Goal: Task Accomplishment & Management: Use online tool/utility

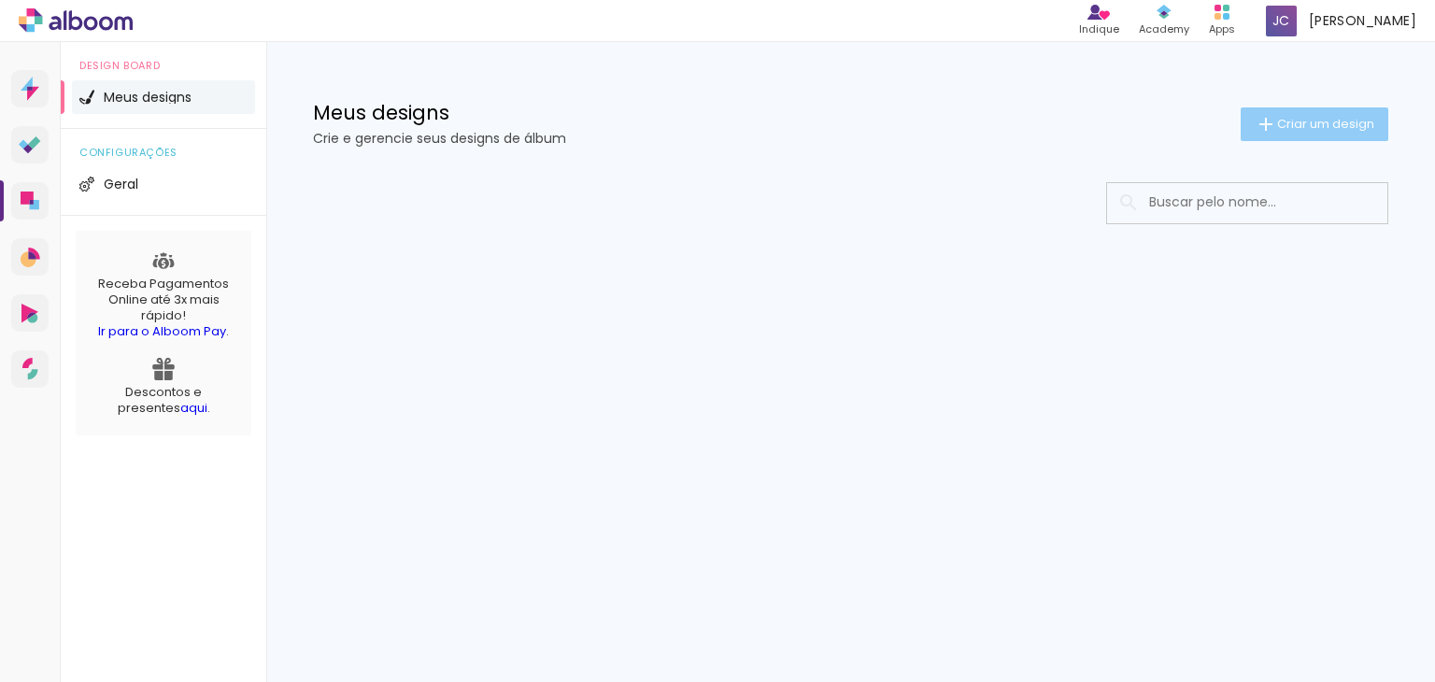
click at [1265, 113] on iron-icon at bounding box center [1265, 124] width 22 height 22
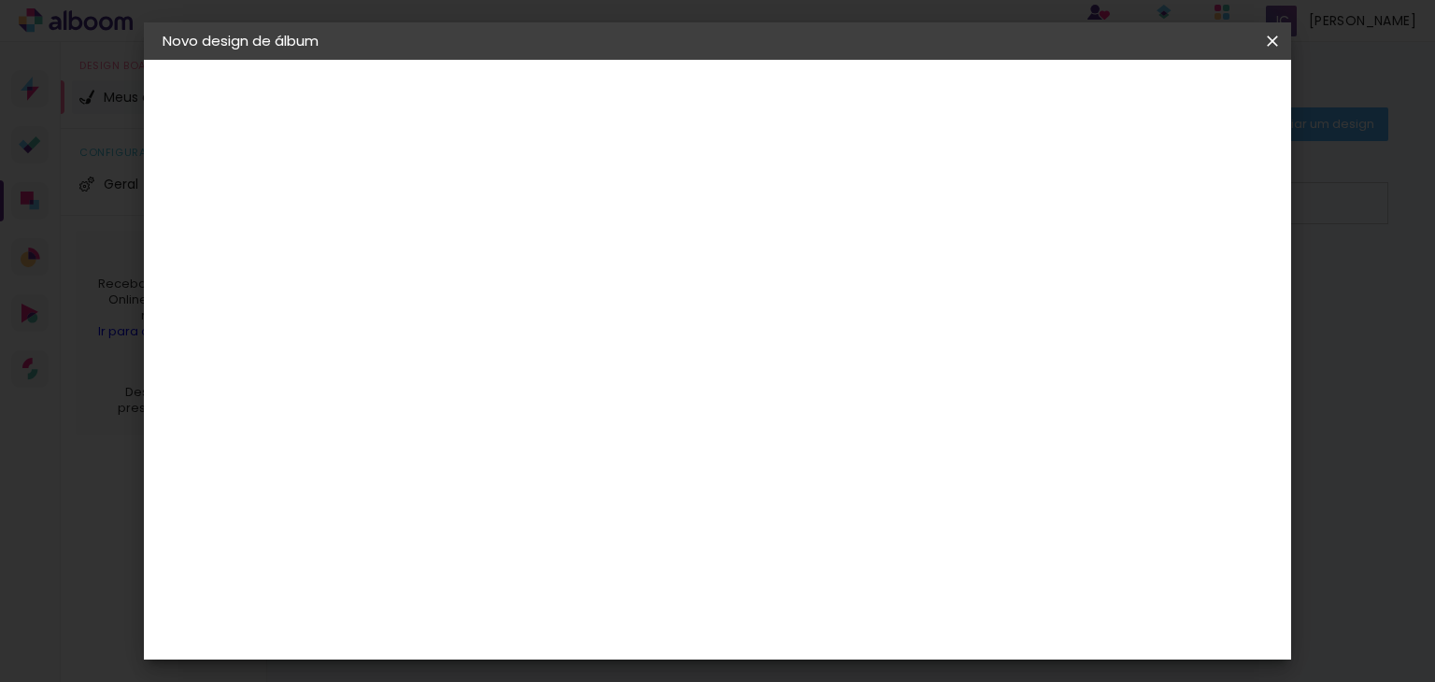
click at [468, 255] on input at bounding box center [468, 250] width 0 height 29
type input "[PERSON_NAME] 15 anos"
type paper-input "[PERSON_NAME] 15 anos"
click at [549, 83] on header "Informações Dê um título ao seu álbum. Avançar" at bounding box center [468, 115] width 163 height 111
click at [659, 83] on paper-button "Avançar" at bounding box center [614, 99] width 92 height 32
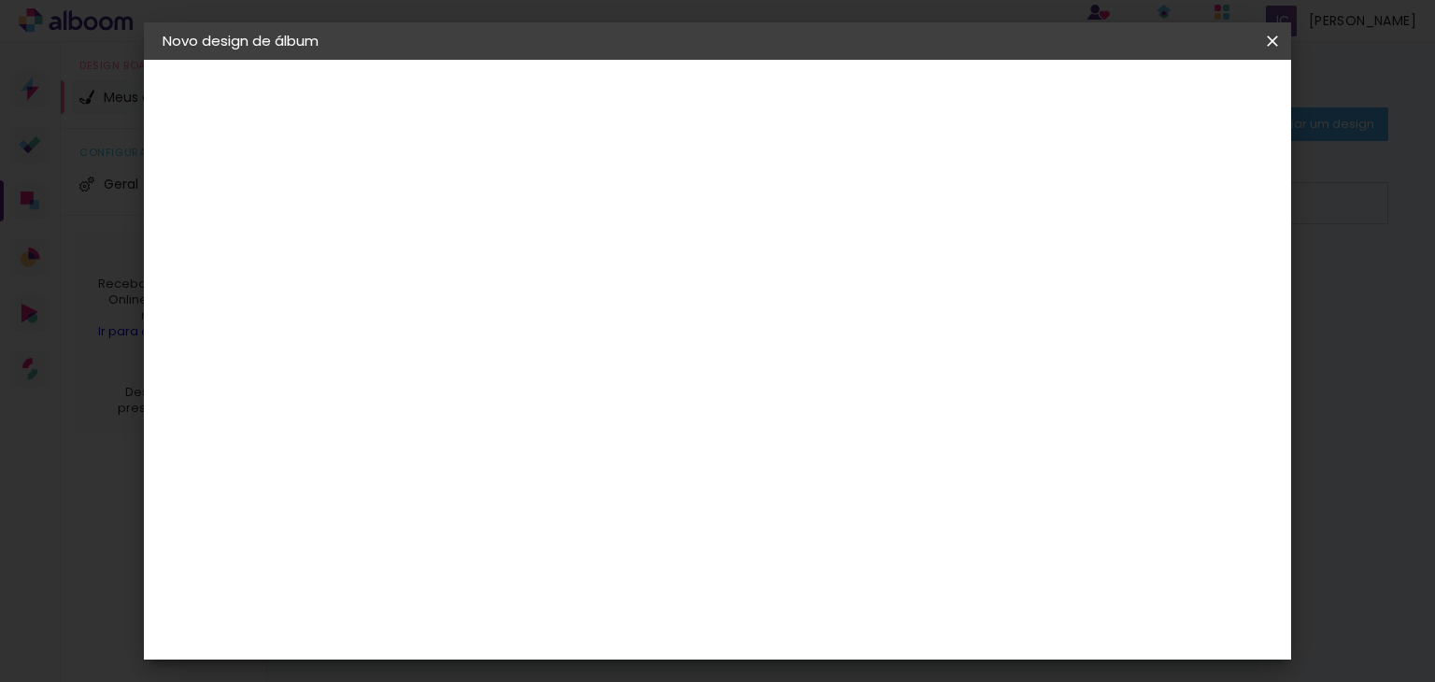
click at [0, 0] on slot "Tamanho Livre" at bounding box center [0, 0] width 0 height 0
click at [817, 308] on div at bounding box center [727, 320] width 179 height 24
click at [795, 308] on div "Sugerir uma encadernadora" at bounding box center [737, 313] width 116 height 30
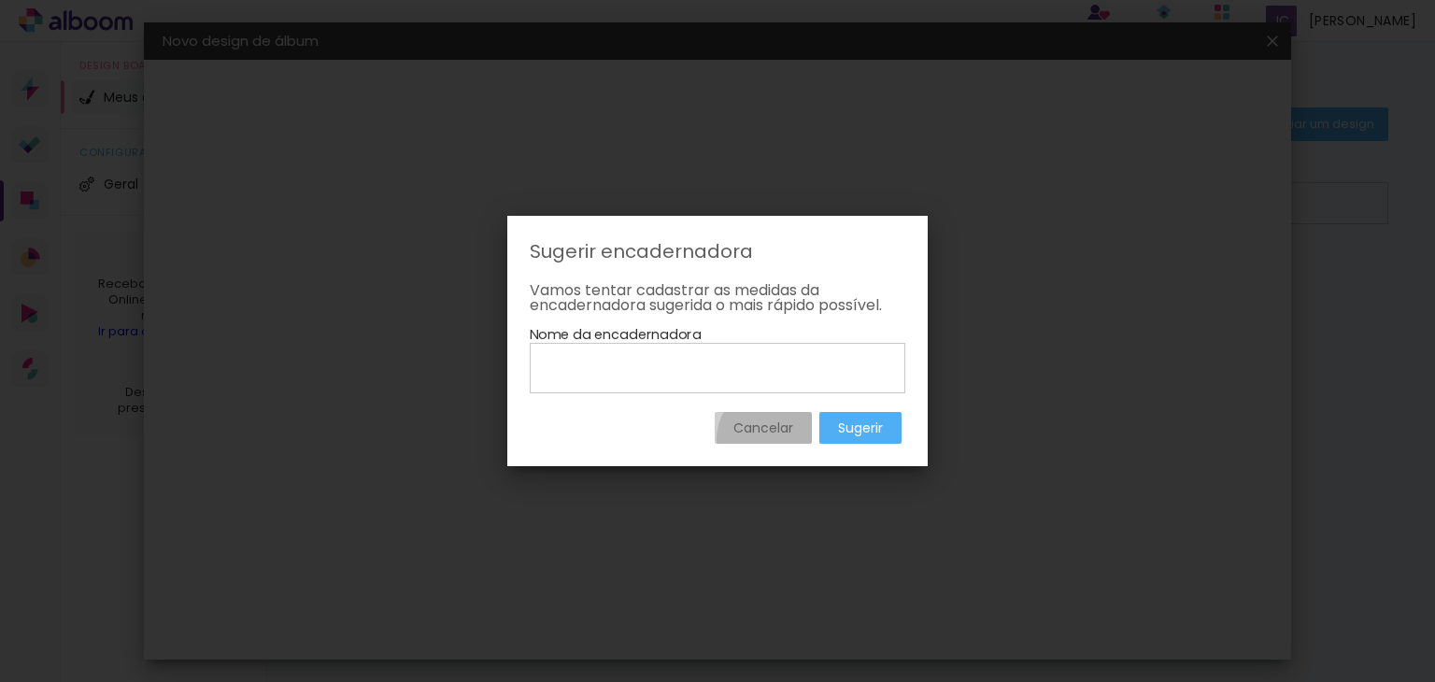
click at [773, 439] on paper-button "Cancelar" at bounding box center [763, 428] width 97 height 32
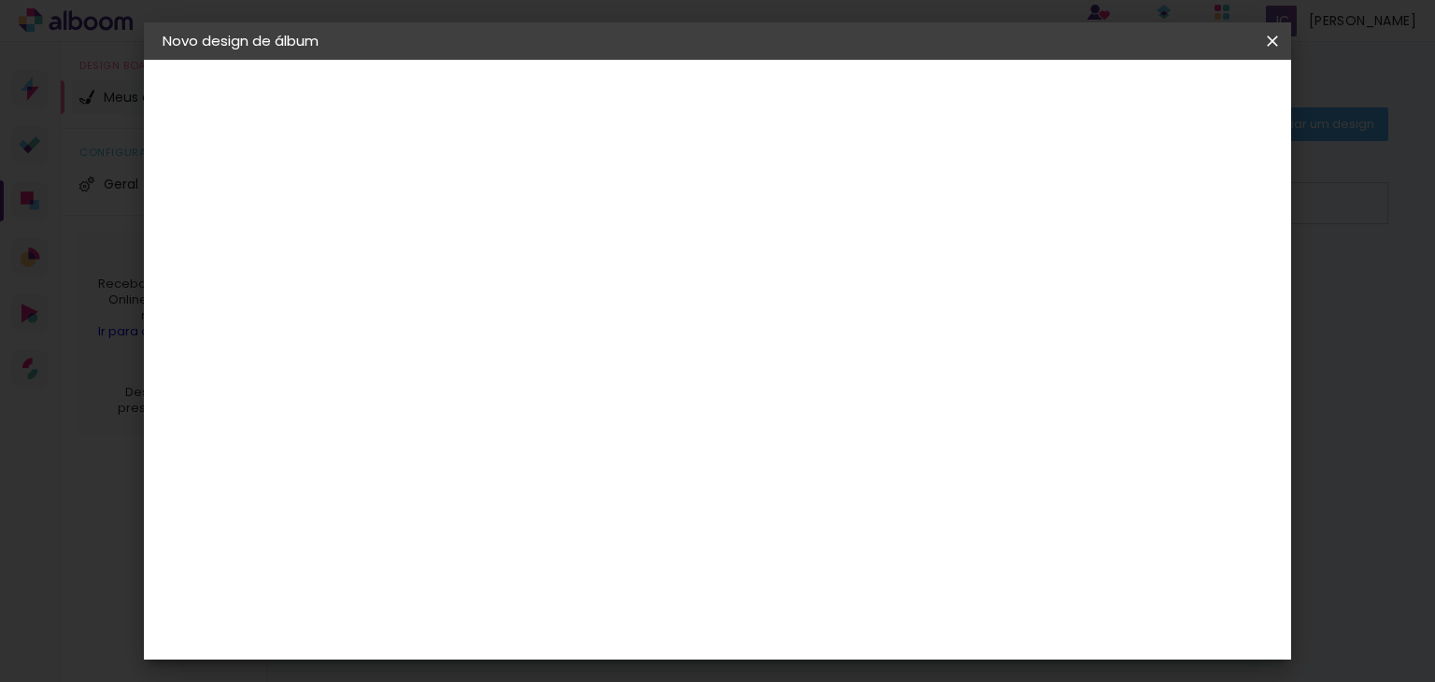
click at [511, 338] on div "3ZERO5" at bounding box center [483, 345] width 56 height 15
click at [502, 532] on div "Image Studio" at bounding box center [478, 547] width 47 height 30
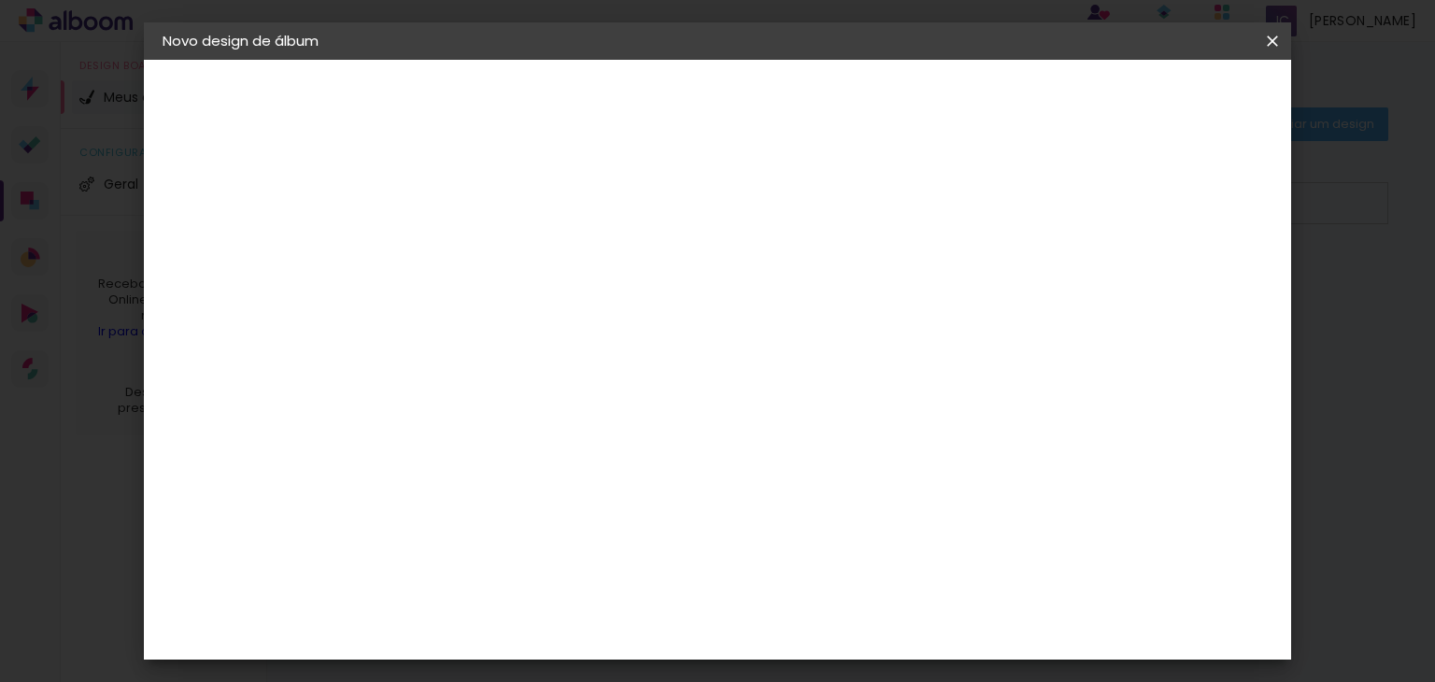
click at [502, 532] on div "Image Studio" at bounding box center [478, 547] width 47 height 30
click at [0, 0] on slot "Avançar" at bounding box center [0, 0] width 0 height 0
click at [541, 311] on input "text" at bounding box center [504, 325] width 73 height 29
click at [829, 351] on paper-item "Tradicional" at bounding box center [839, 347] width 374 height 37
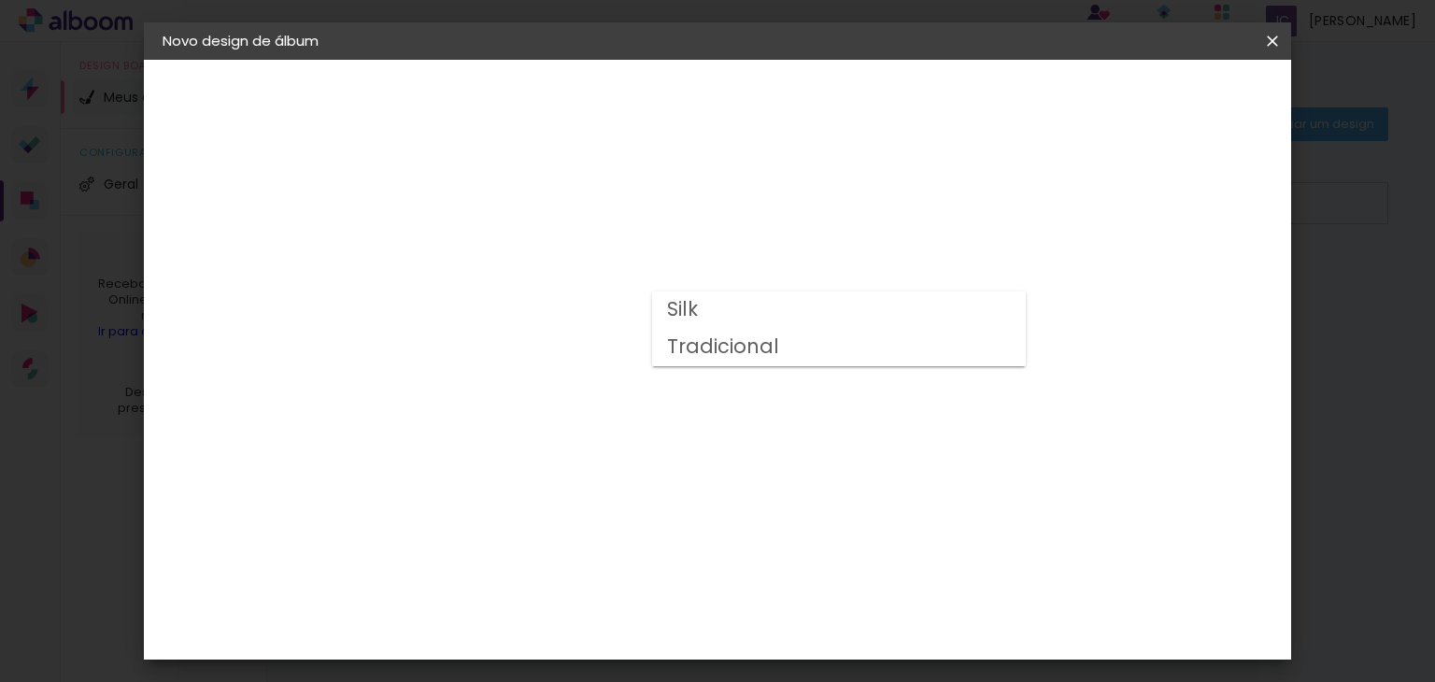
type input "Tradicional"
click at [663, 505] on span "20 × 30 cm" at bounding box center [628, 530] width 69 height 50
click at [772, 109] on paper-button "Avançar" at bounding box center [727, 99] width 92 height 32
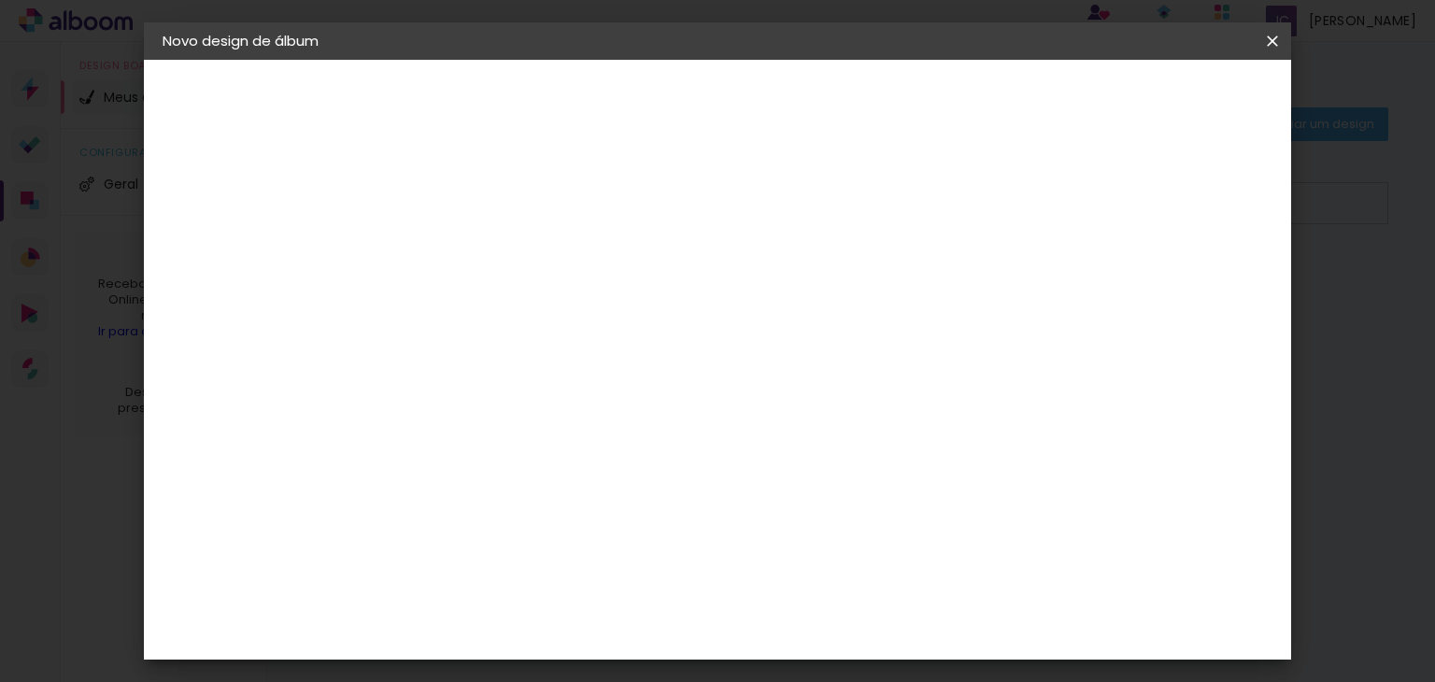
click at [460, 202] on input "2" at bounding box center [453, 201] width 64 height 23
click at [608, 231] on div "30.3 cm Largura da página 20.3 cm Altura 60.6 cm Largura da lâmina (2 páginas) …" at bounding box center [794, 297] width 759 height 149
click at [0, 0] on slot "Mostrar sangria" at bounding box center [0, 0] width 0 height 0
type paper-checkbox "on"
click at [1174, 107] on paper-button "Iniciar design" at bounding box center [1113, 99] width 122 height 32
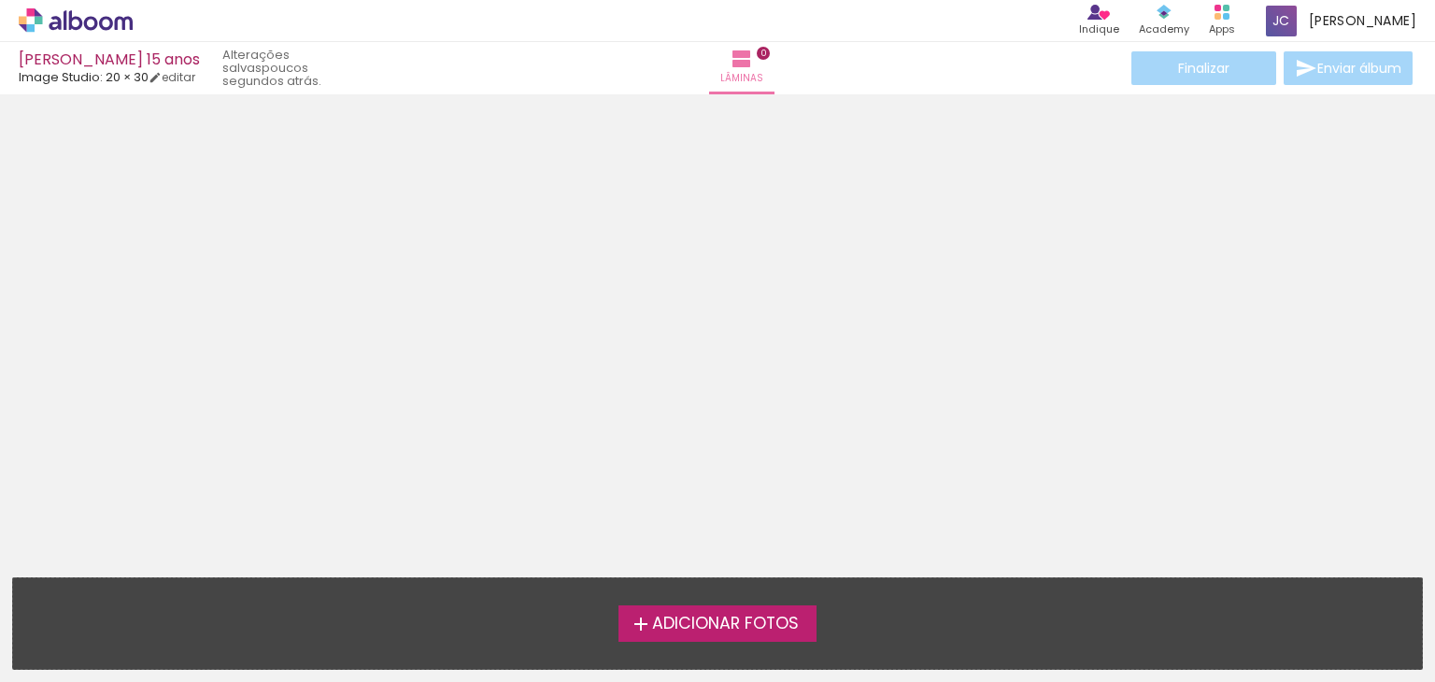
click at [715, 602] on div "Adicionar Fotos Solte suas fotos aqui..." at bounding box center [717, 623] width 1409 height 91
click at [720, 628] on span "Adicionar Fotos" at bounding box center [725, 624] width 147 height 17
click at [0, 0] on input "file" at bounding box center [0, 0] width 0 height 0
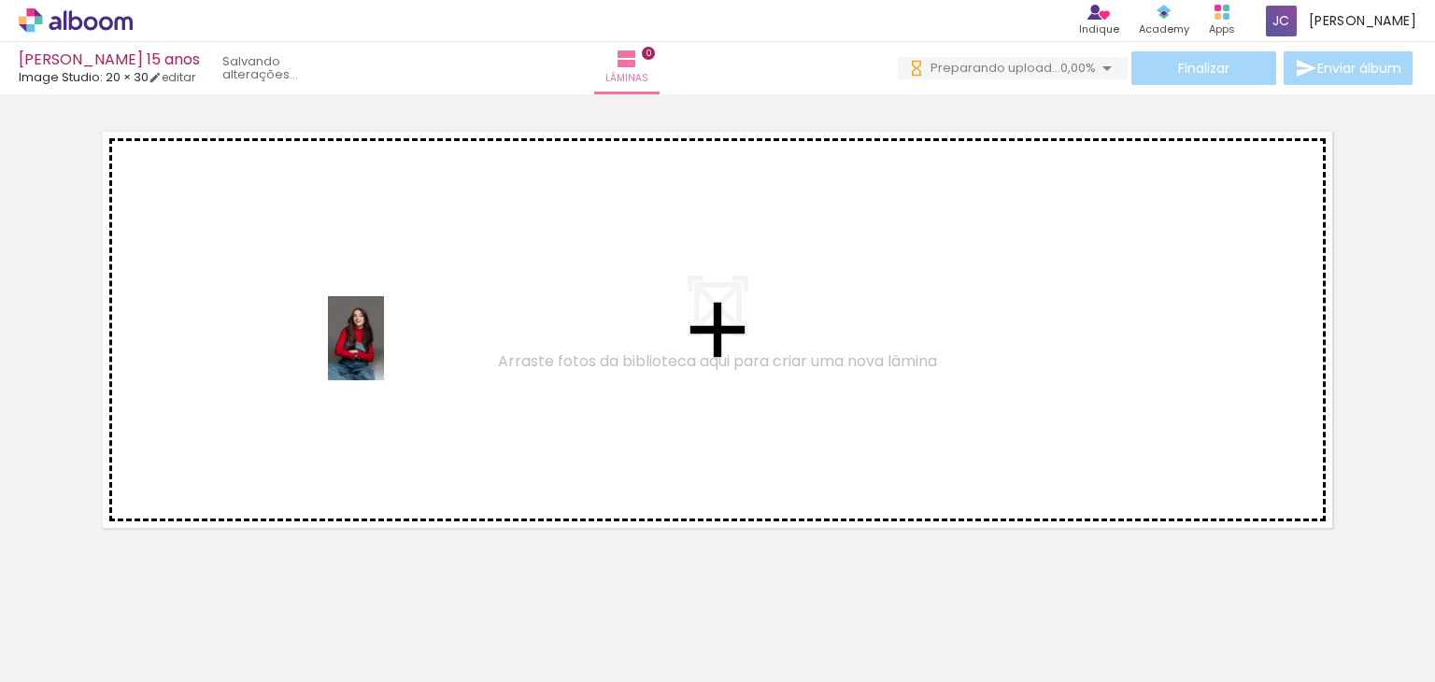
drag, startPoint x: 194, startPoint y: 621, endPoint x: 384, endPoint y: 352, distance: 329.1
click at [384, 352] on quentale-workspace at bounding box center [717, 341] width 1435 height 682
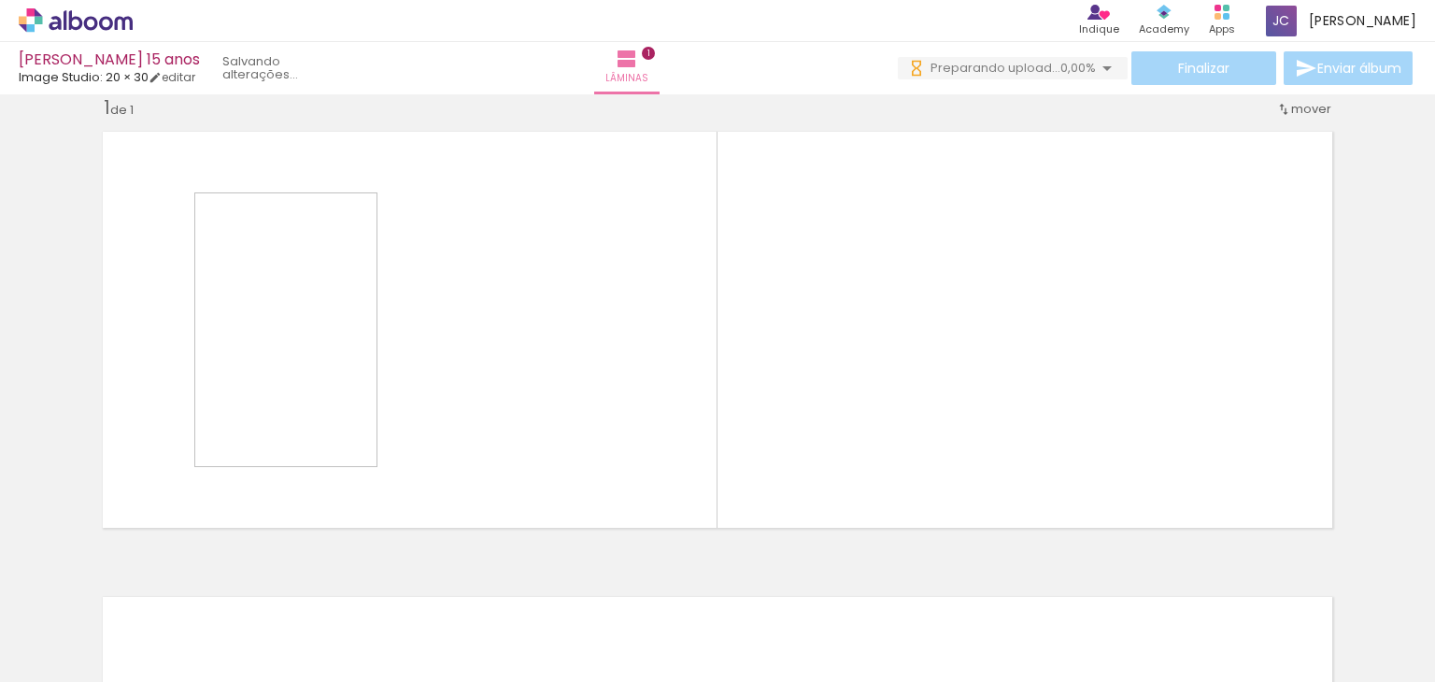
scroll to position [28, 0]
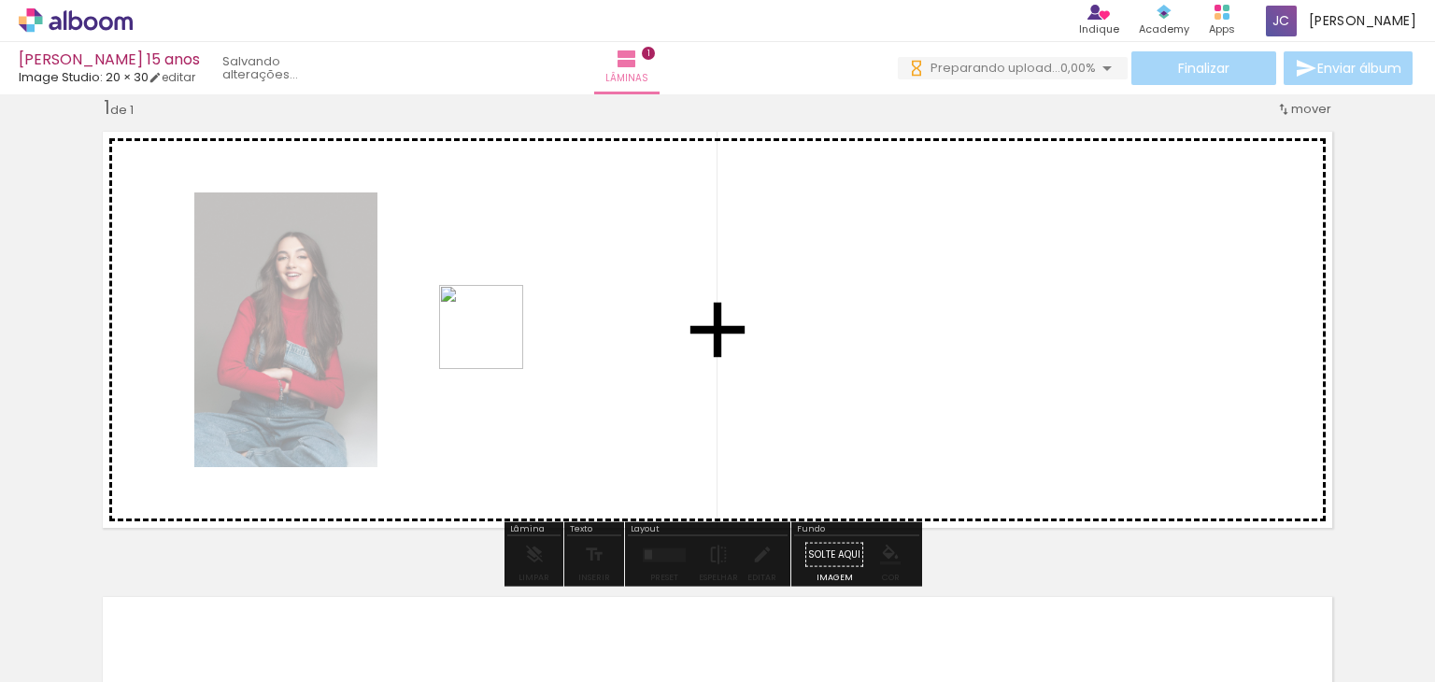
drag, startPoint x: 301, startPoint y: 626, endPoint x: 495, endPoint y: 339, distance: 346.4
click at [495, 339] on quentale-workspace at bounding box center [717, 341] width 1435 height 682
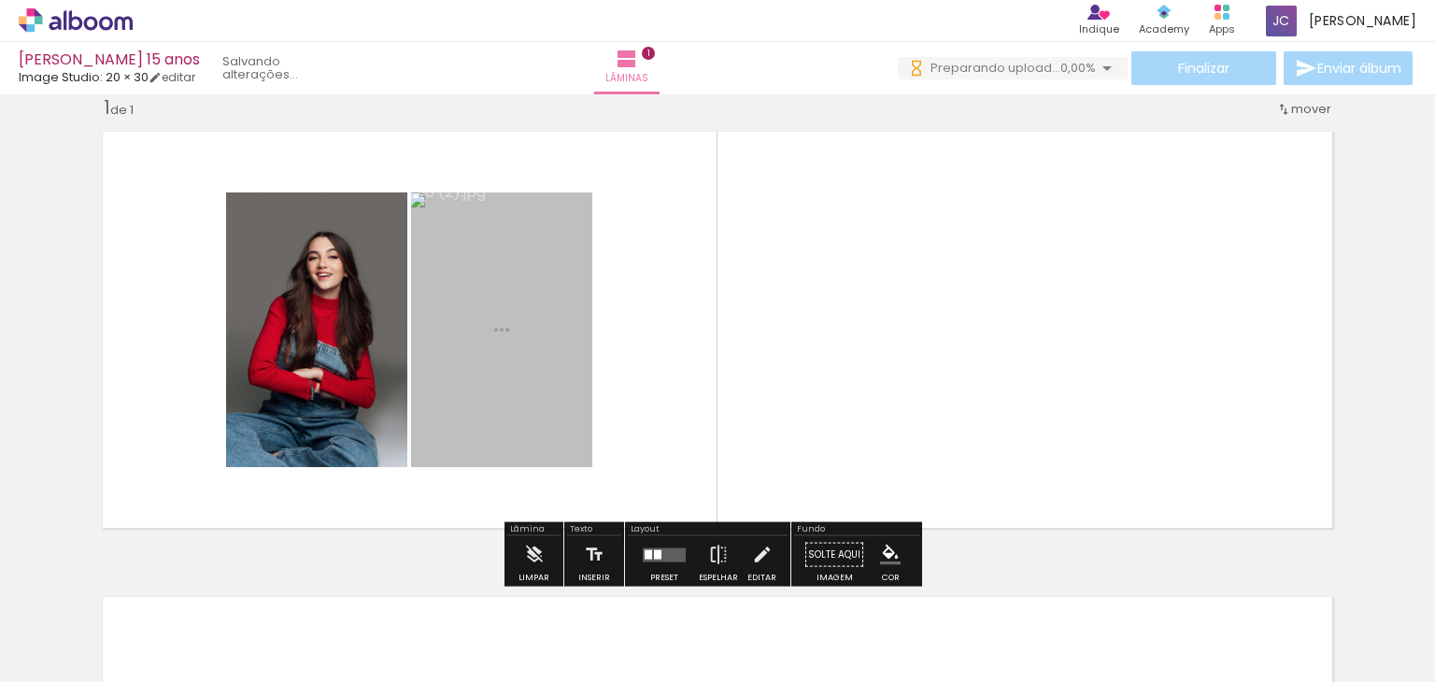
scroll to position [0, 0]
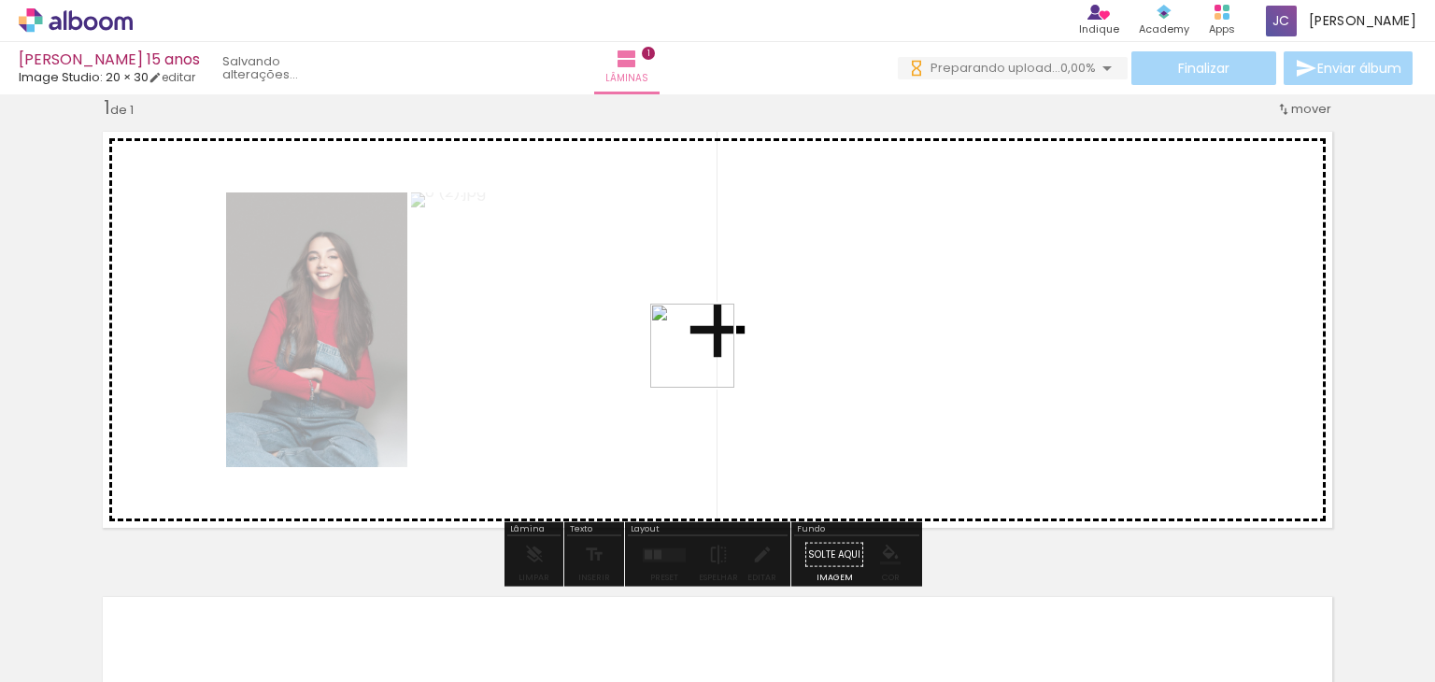
drag, startPoint x: 383, startPoint y: 632, endPoint x: 706, endPoint y: 358, distance: 424.1
click at [706, 358] on quentale-workspace at bounding box center [717, 341] width 1435 height 682
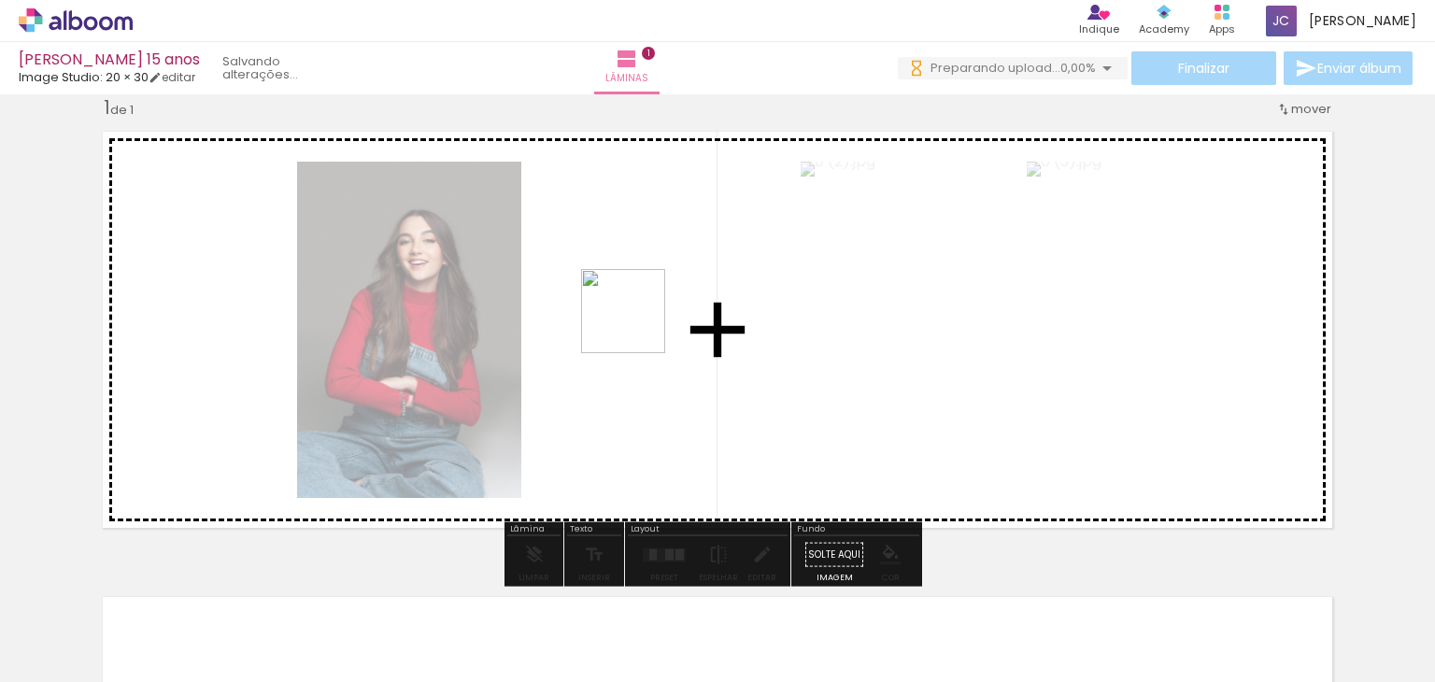
drag, startPoint x: 524, startPoint y: 617, endPoint x: 637, endPoint y: 325, distance: 313.4
click at [637, 325] on quentale-workspace at bounding box center [717, 341] width 1435 height 682
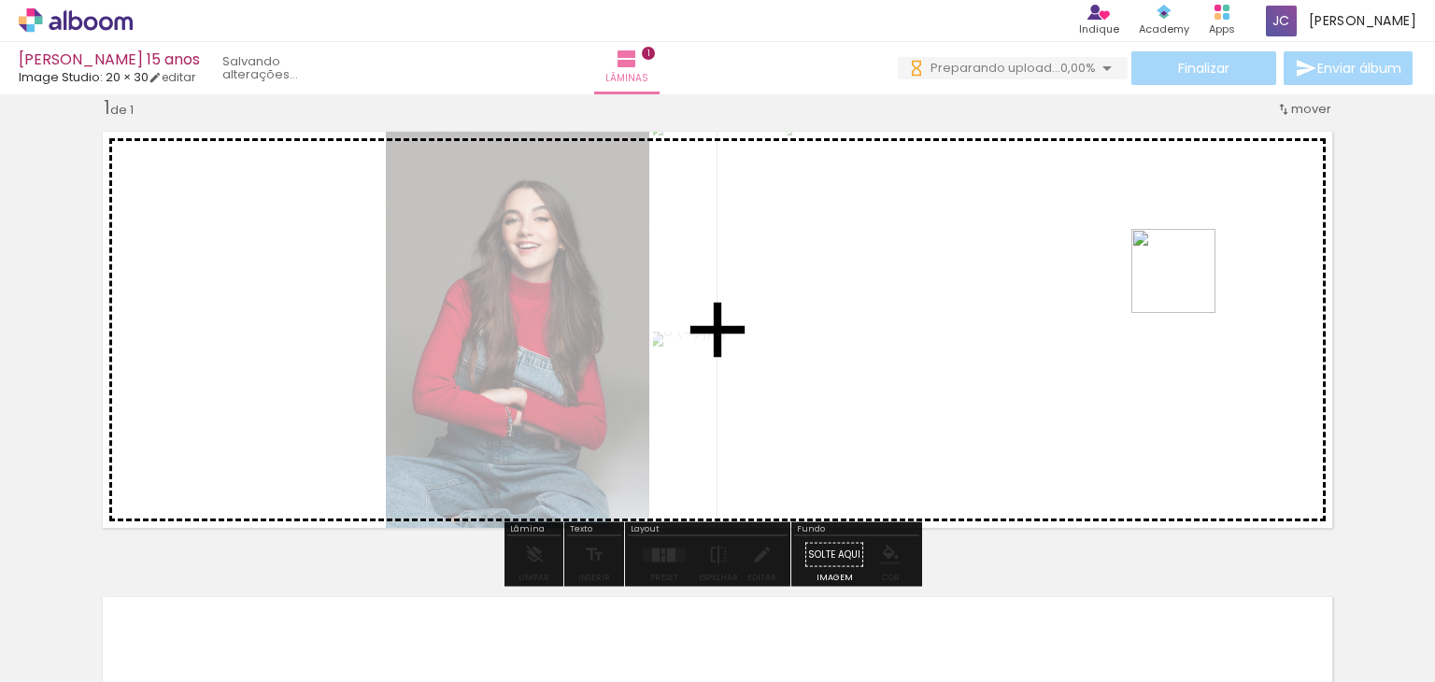
drag, startPoint x: 612, startPoint y: 644, endPoint x: 1192, endPoint y: 285, distance: 682.0
click at [1192, 285] on quentale-workspace at bounding box center [717, 341] width 1435 height 682
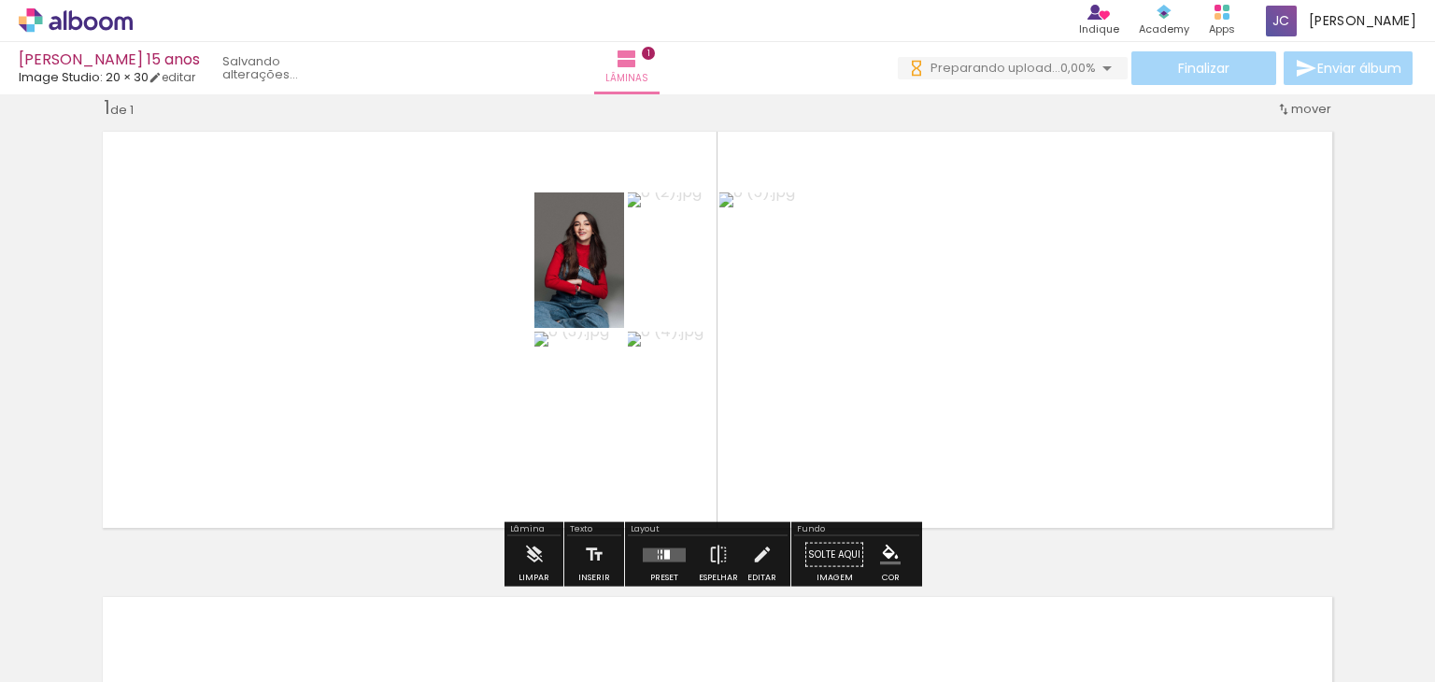
click at [666, 553] on quentale-layouter at bounding box center [664, 554] width 43 height 14
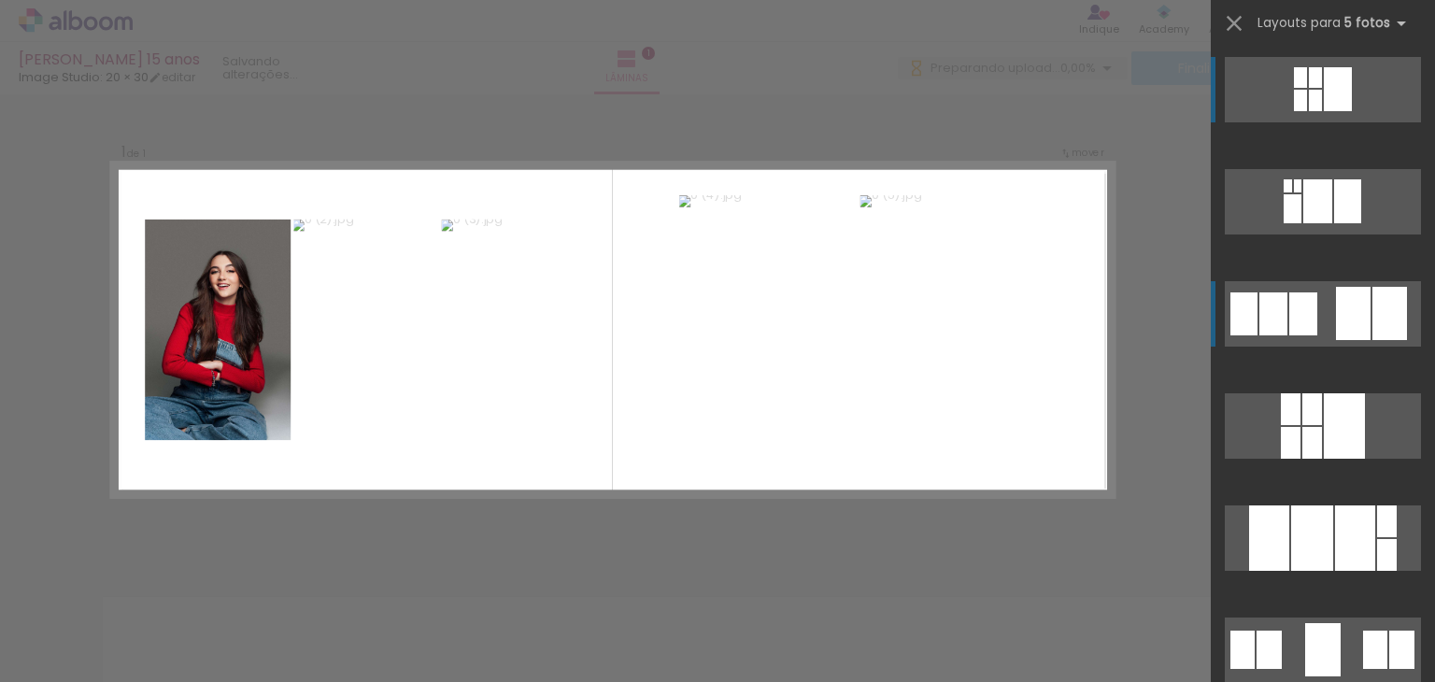
click at [1336, 305] on div at bounding box center [1353, 313] width 35 height 53
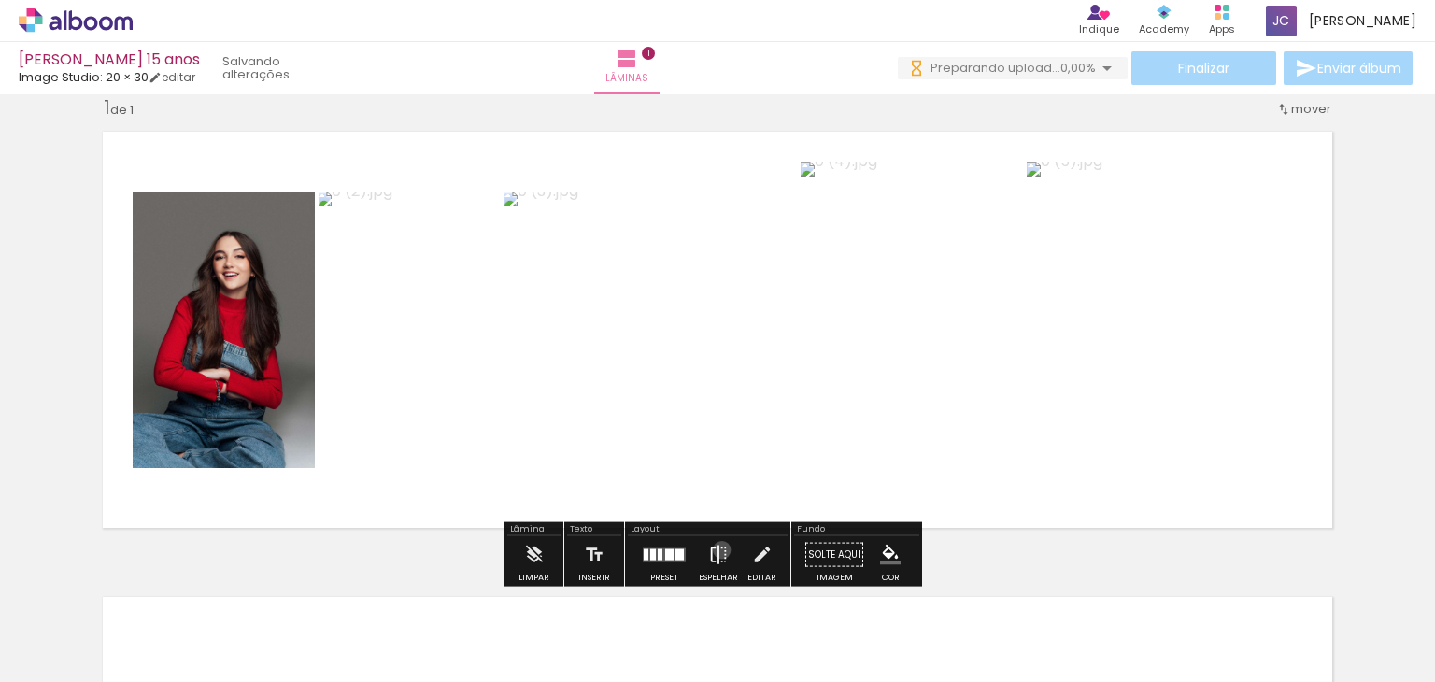
click at [717, 549] on iron-icon at bounding box center [718, 554] width 21 height 37
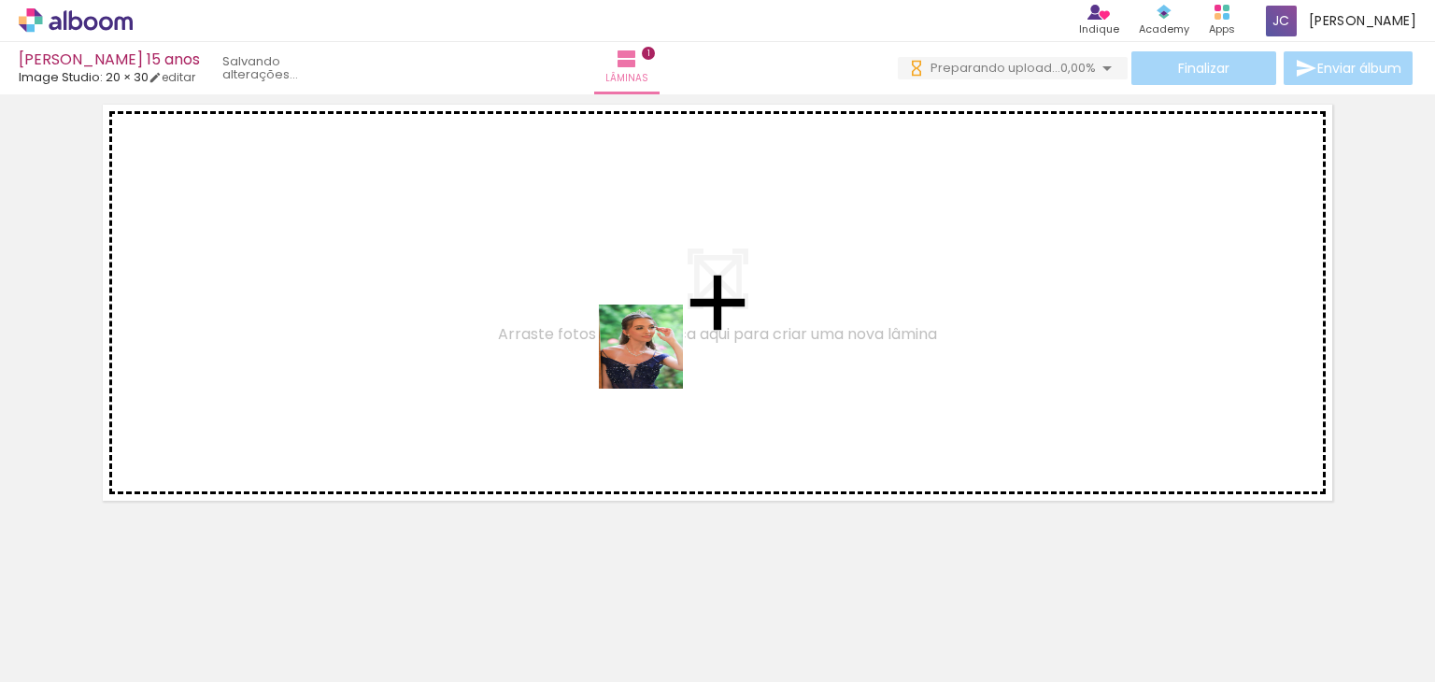
drag, startPoint x: 650, startPoint y: 613, endPoint x: 652, endPoint y: 322, distance: 290.5
click at [652, 322] on quentale-workspace at bounding box center [717, 341] width 1435 height 682
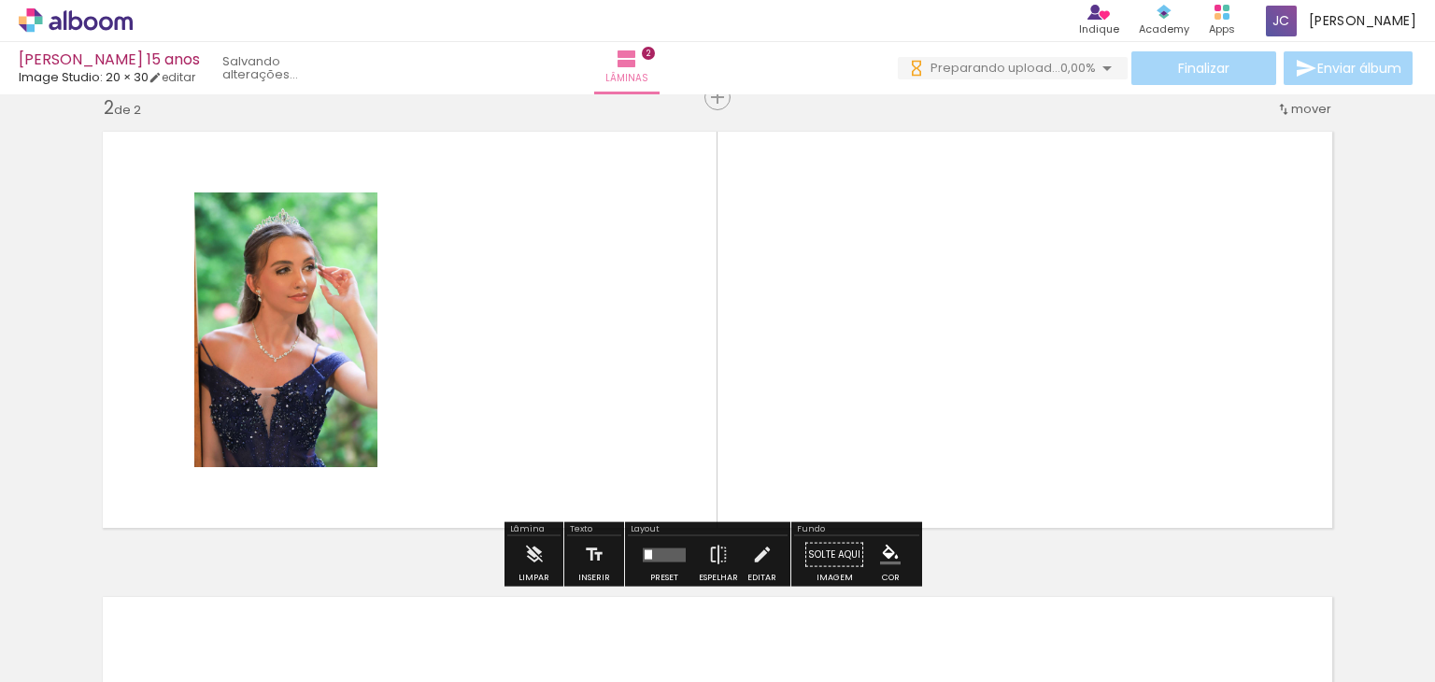
scroll to position [493, 0]
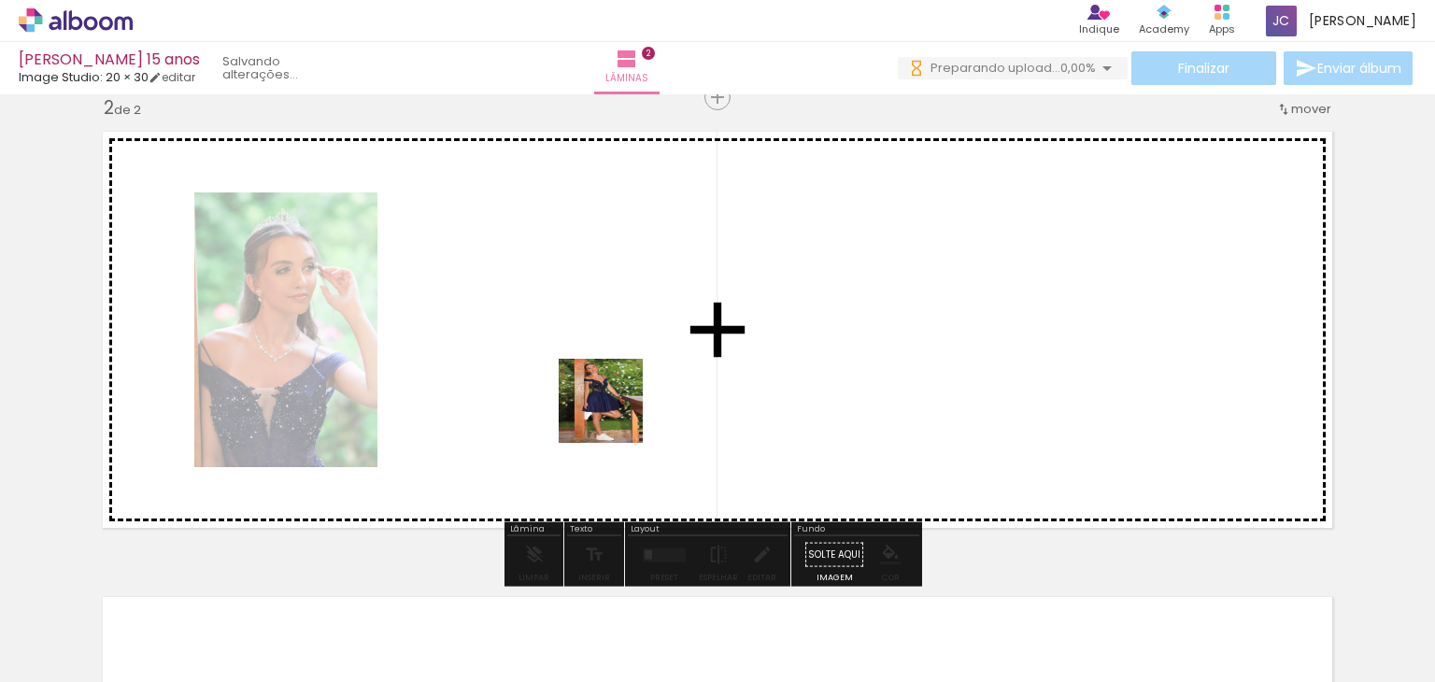
drag, startPoint x: 743, startPoint y: 617, endPoint x: 576, endPoint y: 347, distance: 317.8
click at [576, 347] on quentale-workspace at bounding box center [717, 341] width 1435 height 682
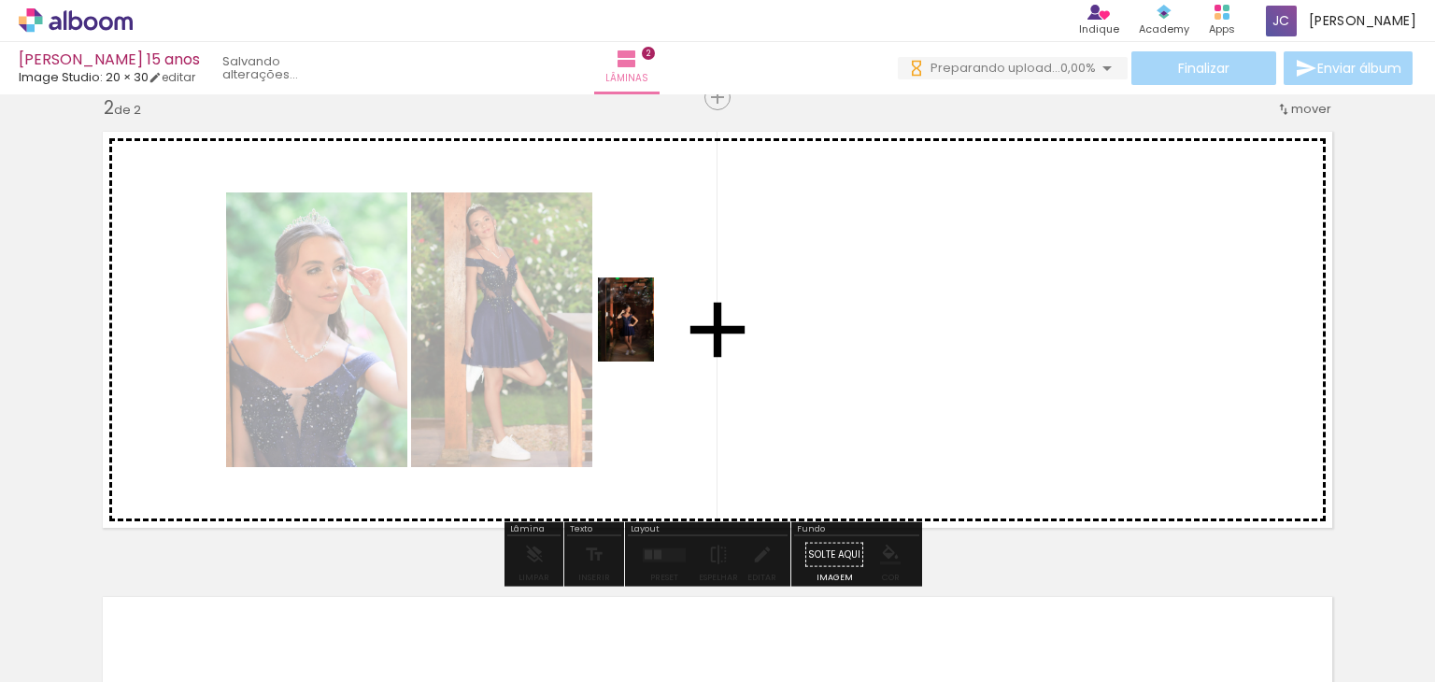
drag, startPoint x: 862, startPoint y: 632, endPoint x: 651, endPoint y: 331, distance: 368.2
click at [651, 331] on quentale-workspace at bounding box center [717, 341] width 1435 height 682
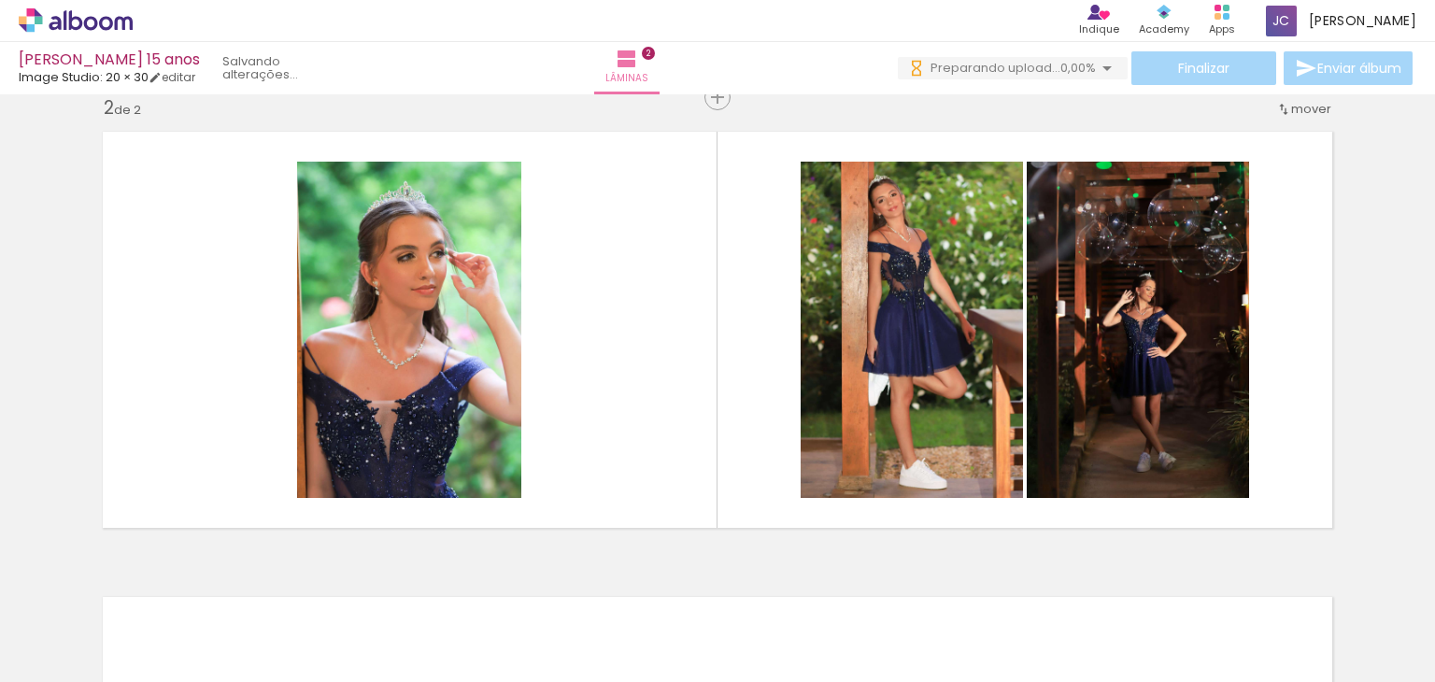
scroll to position [0, 1737]
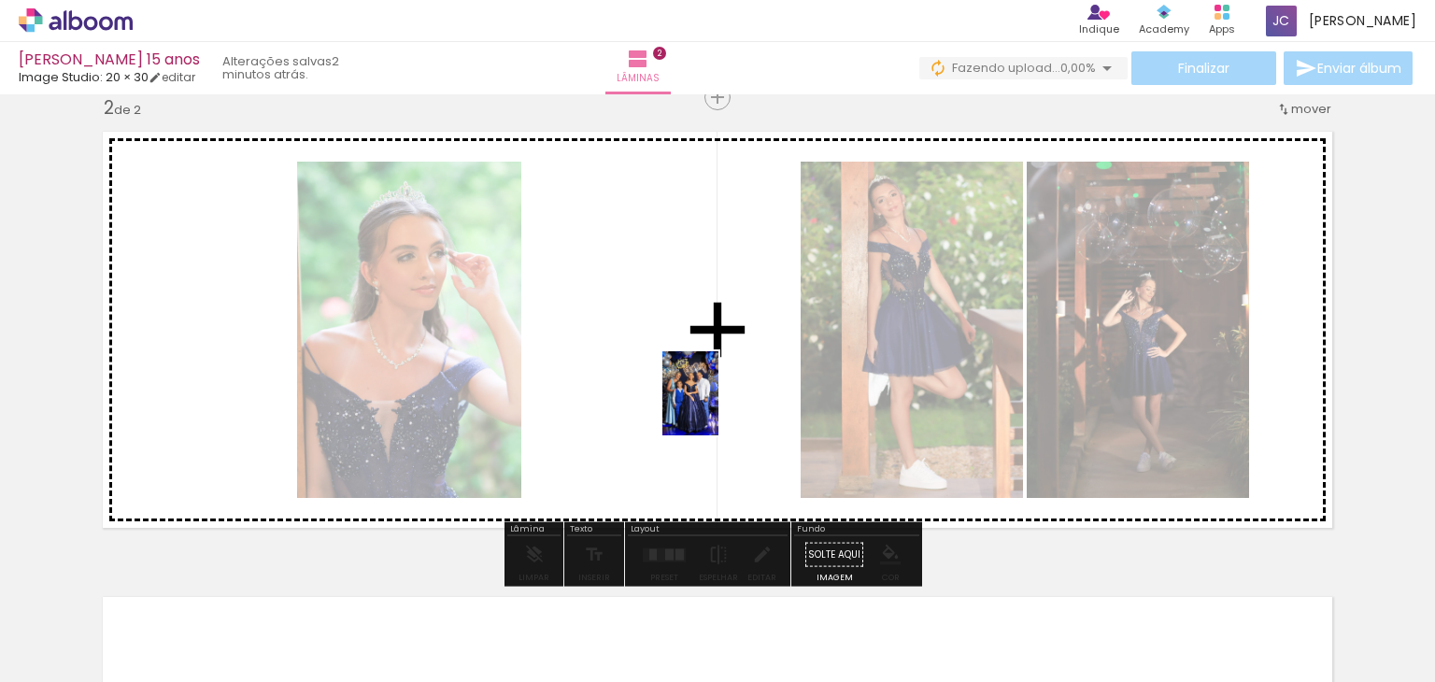
drag, startPoint x: 863, startPoint y: 624, endPoint x: 718, endPoint y: 406, distance: 261.4
click at [718, 406] on quentale-workspace at bounding box center [717, 341] width 1435 height 682
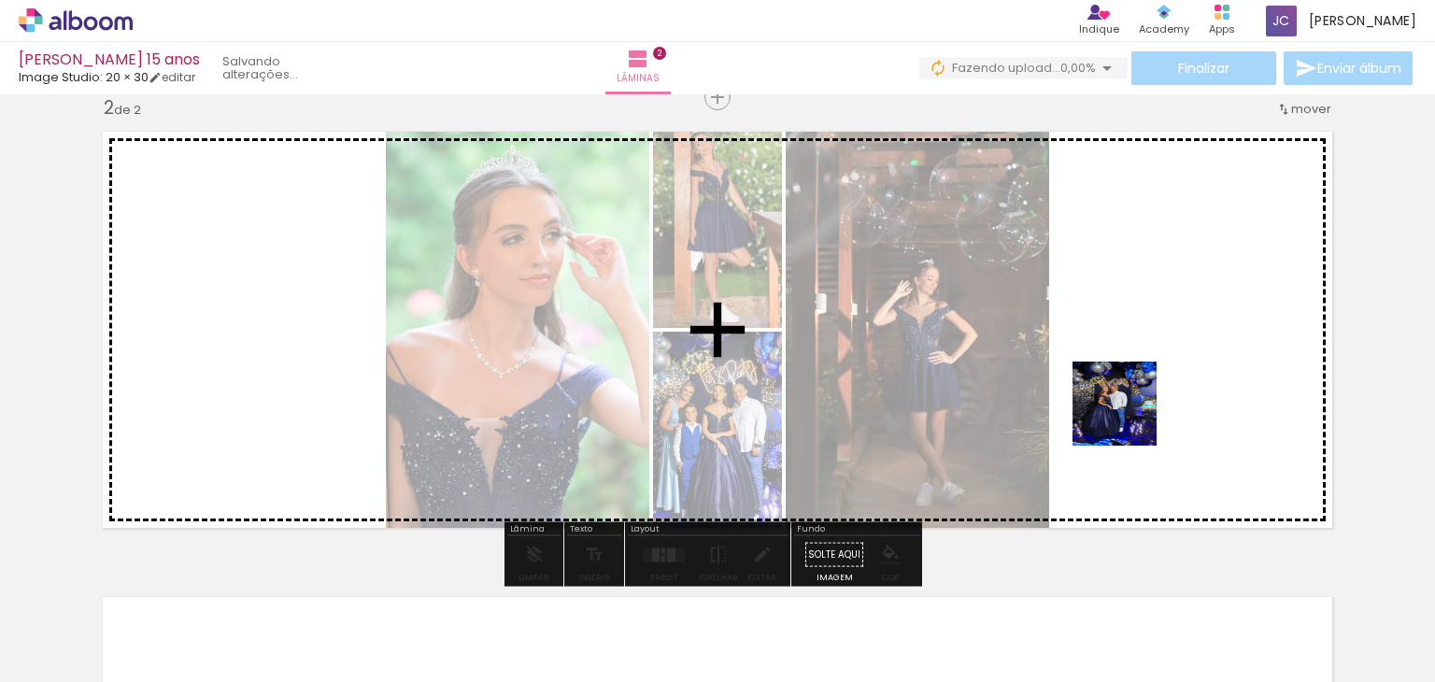
drag, startPoint x: 974, startPoint y: 630, endPoint x: 1141, endPoint y: 389, distance: 294.1
click at [1141, 389] on quentale-workspace at bounding box center [717, 341] width 1435 height 682
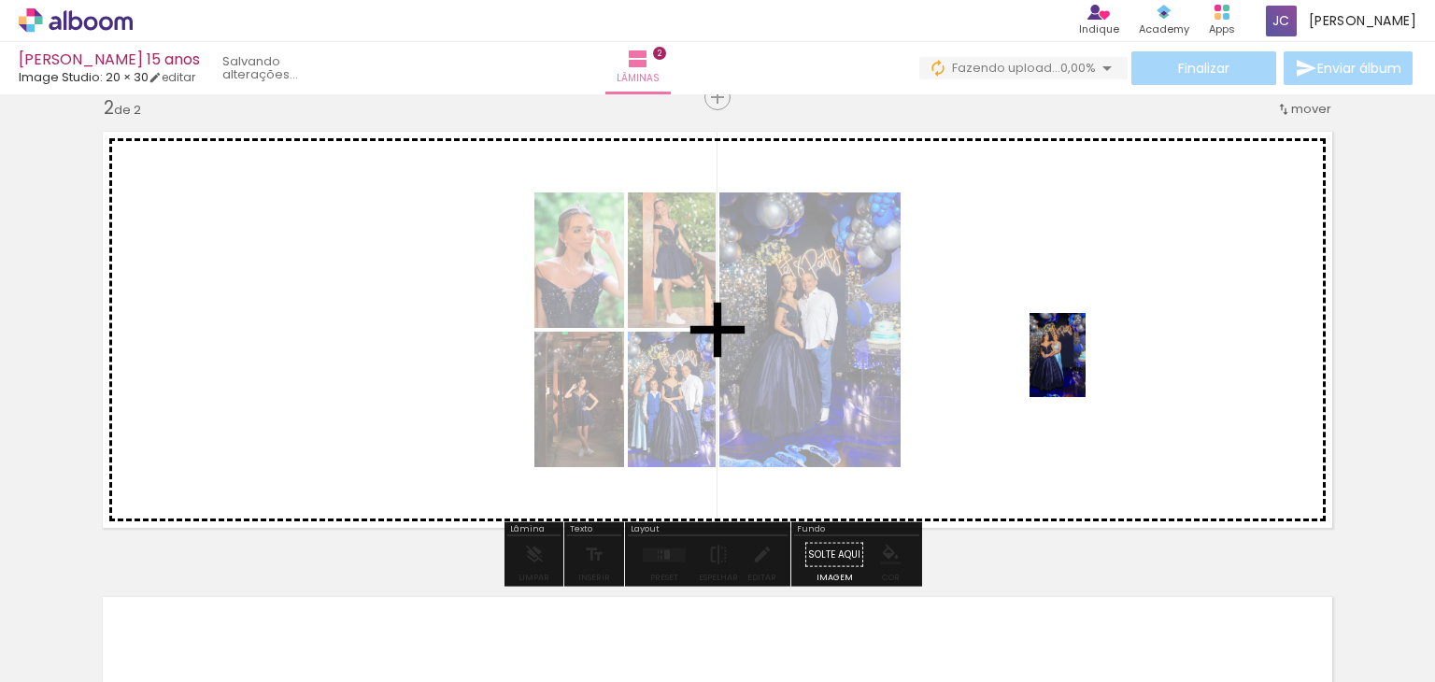
drag, startPoint x: 1069, startPoint y: 631, endPoint x: 1085, endPoint y: 369, distance: 263.0
click at [1085, 369] on quentale-workspace at bounding box center [717, 341] width 1435 height 682
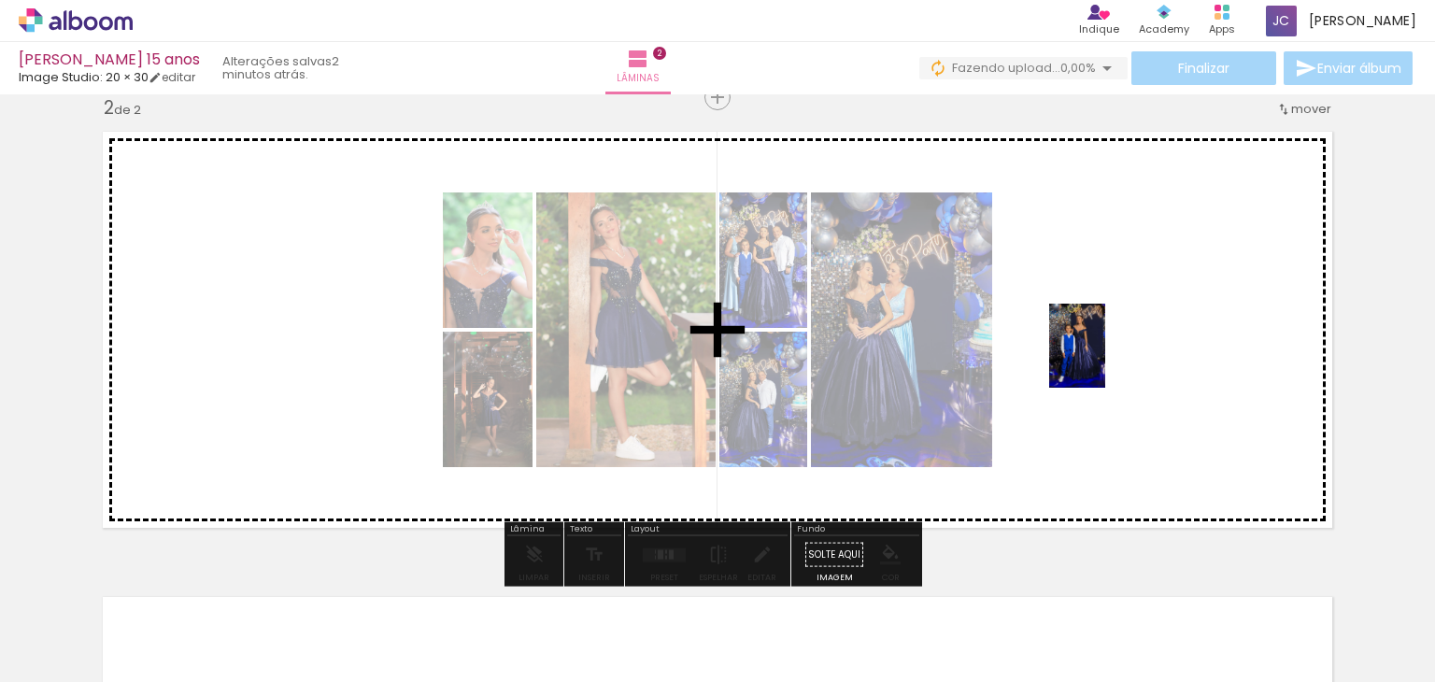
drag, startPoint x: 1286, startPoint y: 629, endPoint x: 1102, endPoint y: 359, distance: 326.7
click at [1102, 359] on quentale-workspace at bounding box center [717, 341] width 1435 height 682
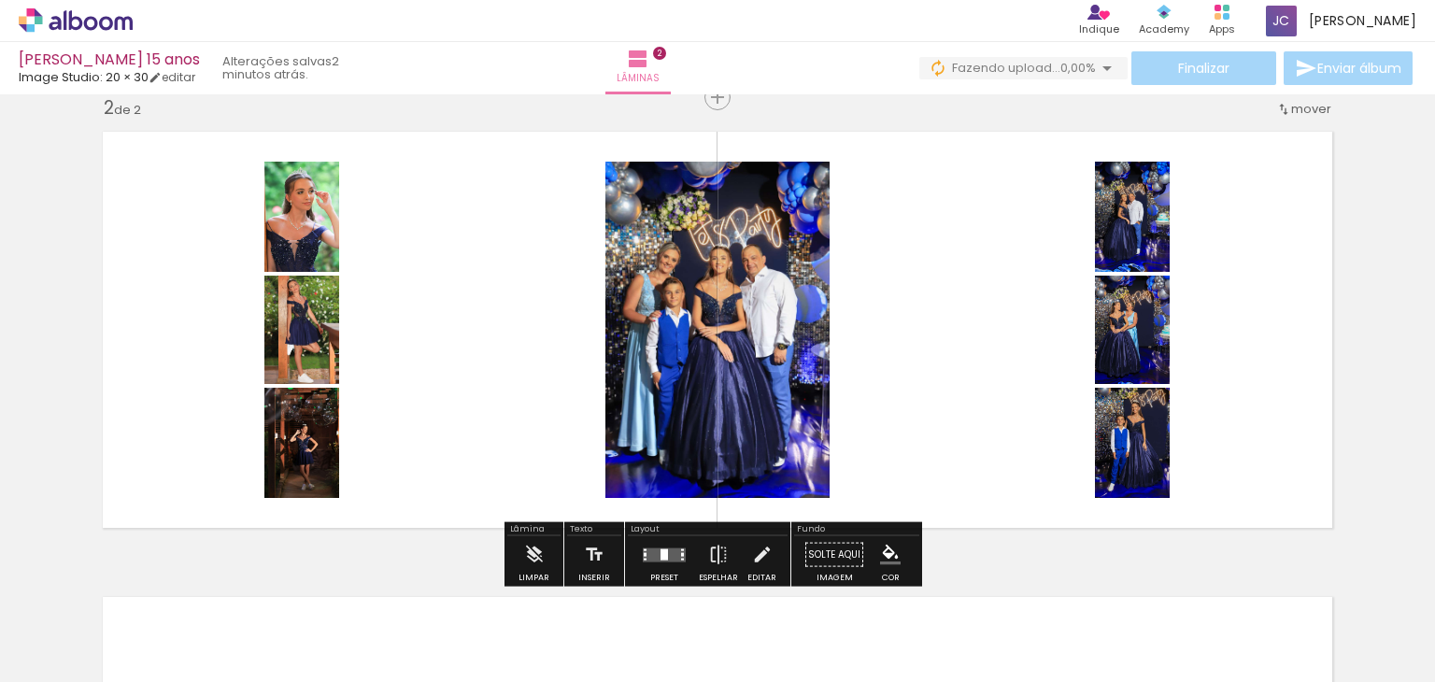
click at [651, 547] on quentale-layouter at bounding box center [664, 554] width 43 height 14
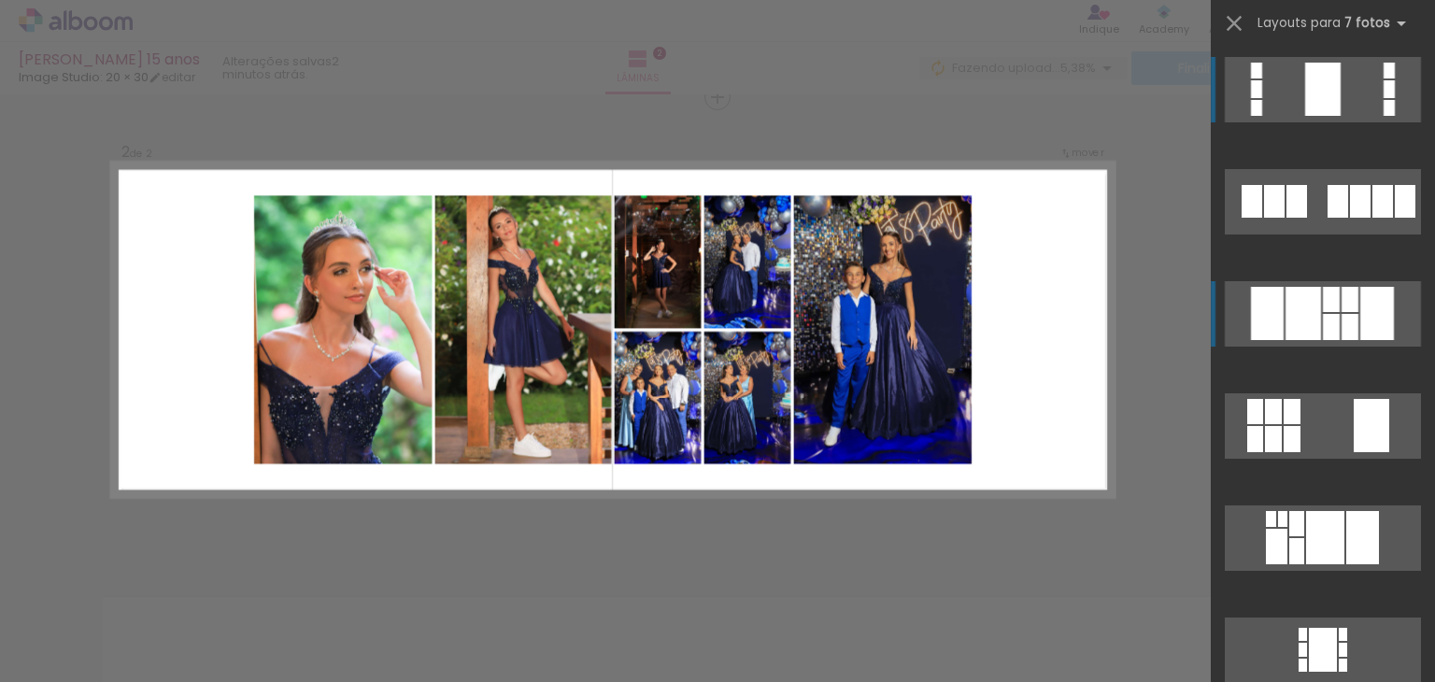
click at [1327, 310] on div at bounding box center [1331, 299] width 17 height 25
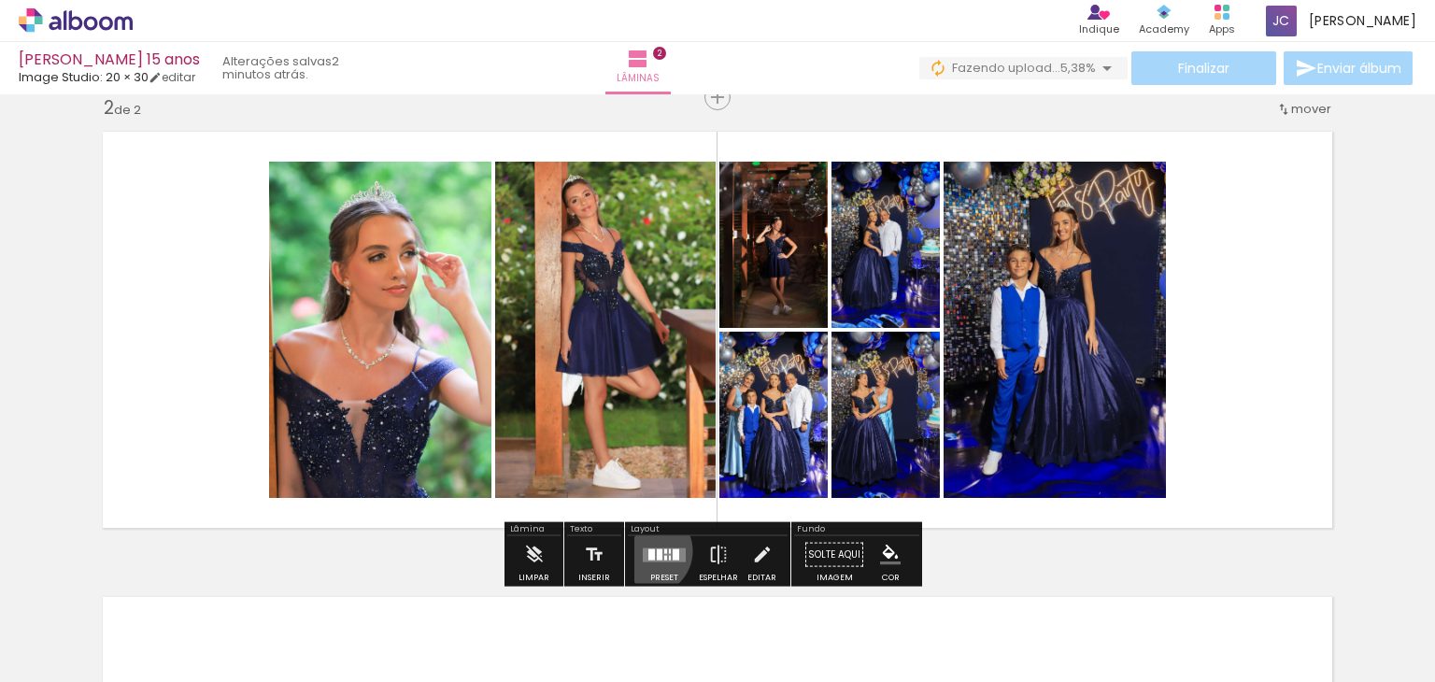
click at [648, 550] on div at bounding box center [651, 553] width 7 height 11
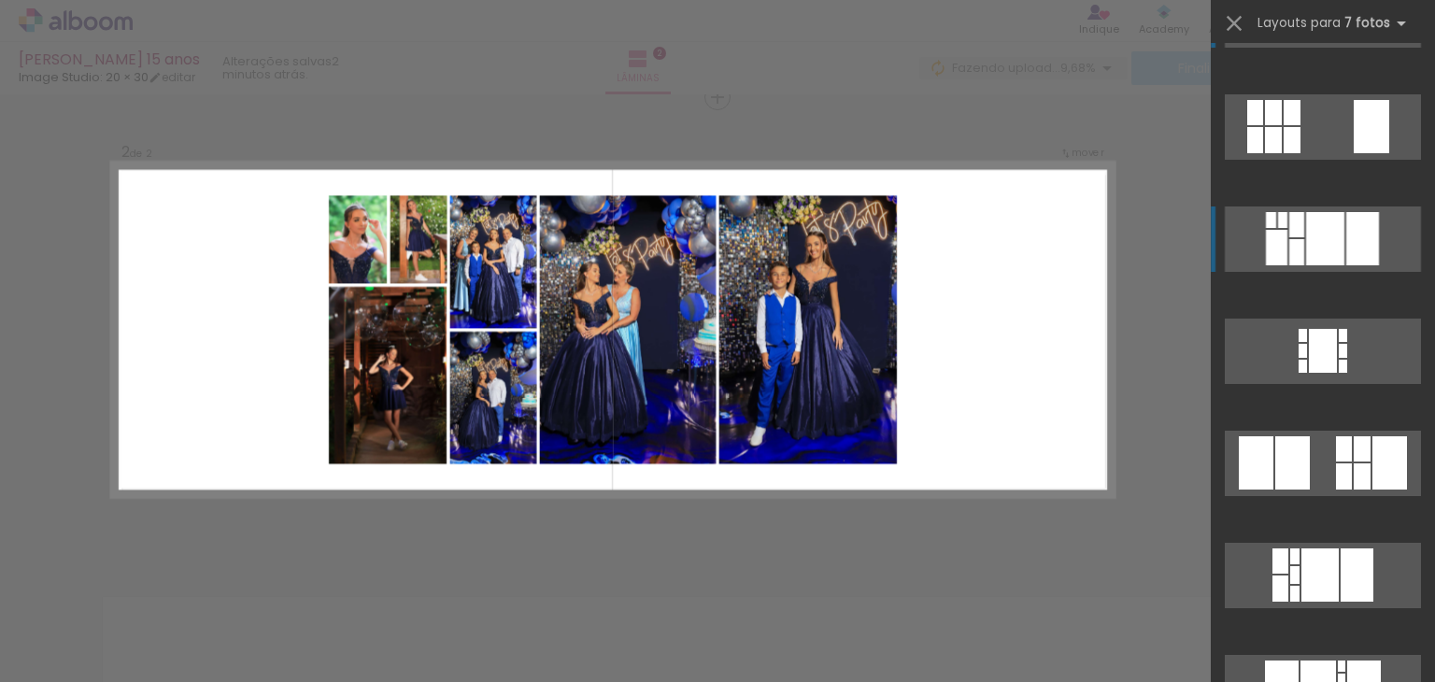
scroll to position [0, 0]
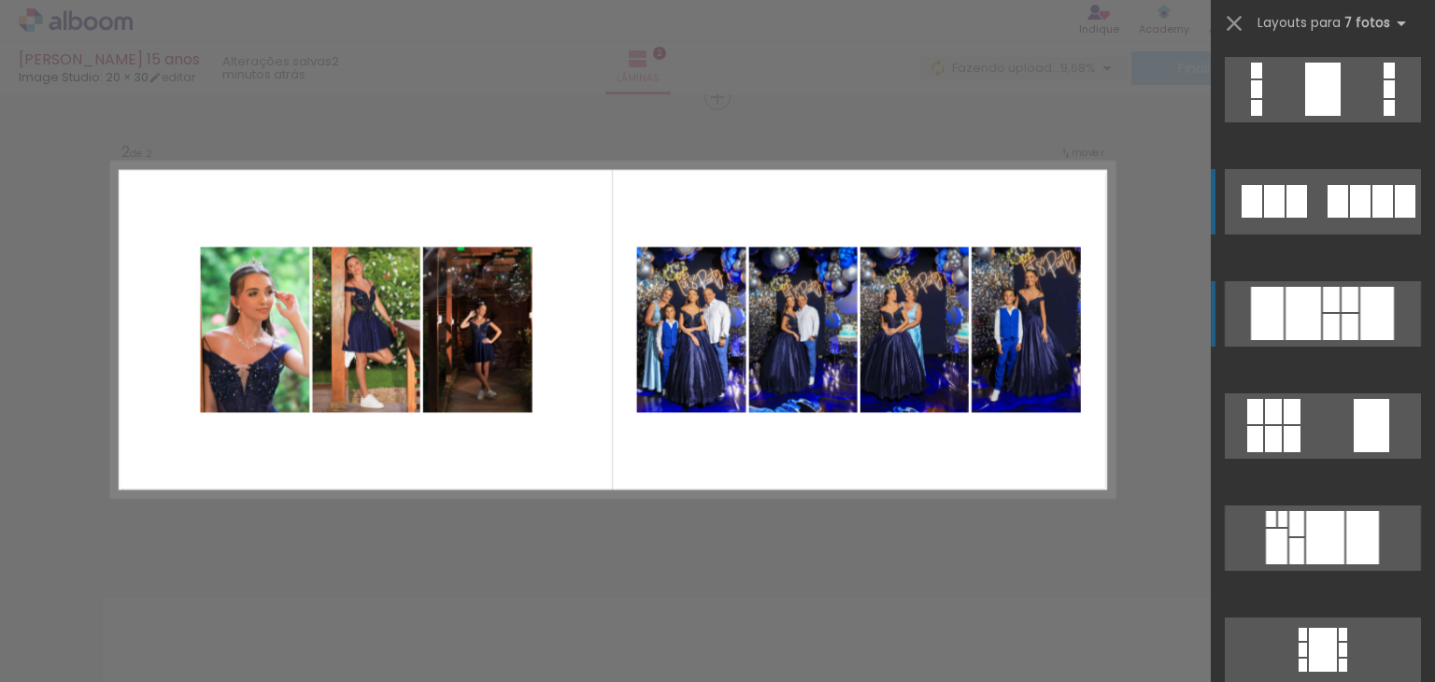
click at [1317, 193] on quentale-layouter at bounding box center [1323, 201] width 196 height 65
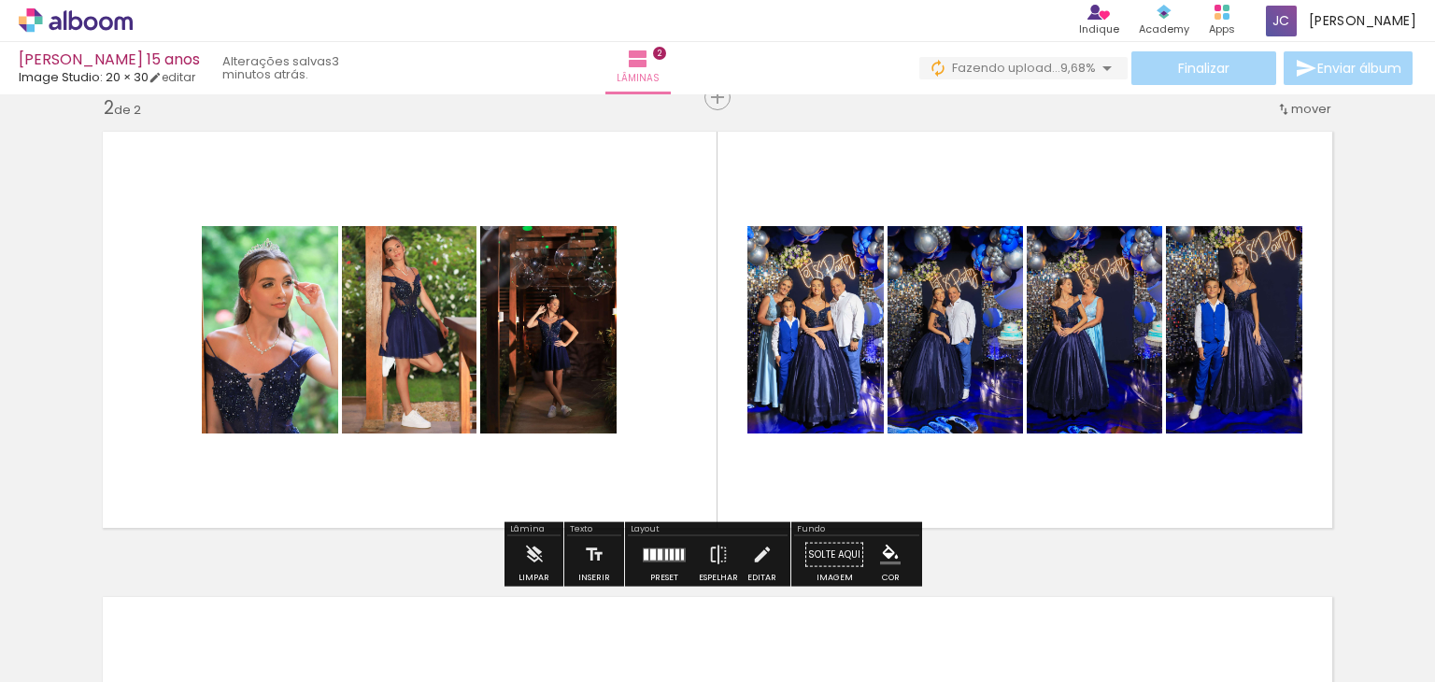
click at [412, 510] on quentale-layouter at bounding box center [718, 329] width 1252 height 418
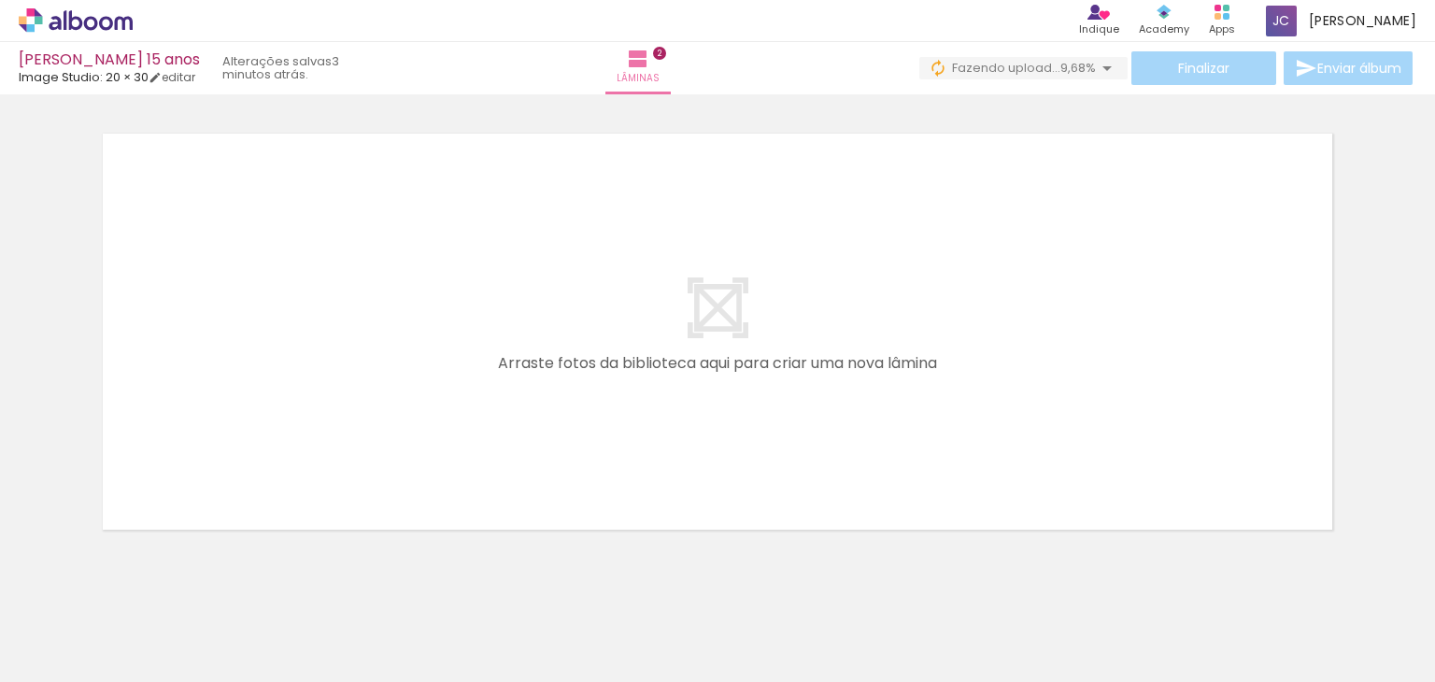
scroll to position [0, 64]
click at [59, 621] on input "Todas as fotos" at bounding box center [52, 625] width 71 height 16
click at [0, 0] on slot "Não utilizadas" at bounding box center [0, 0] width 0 height 0
type input "Não utilizadas"
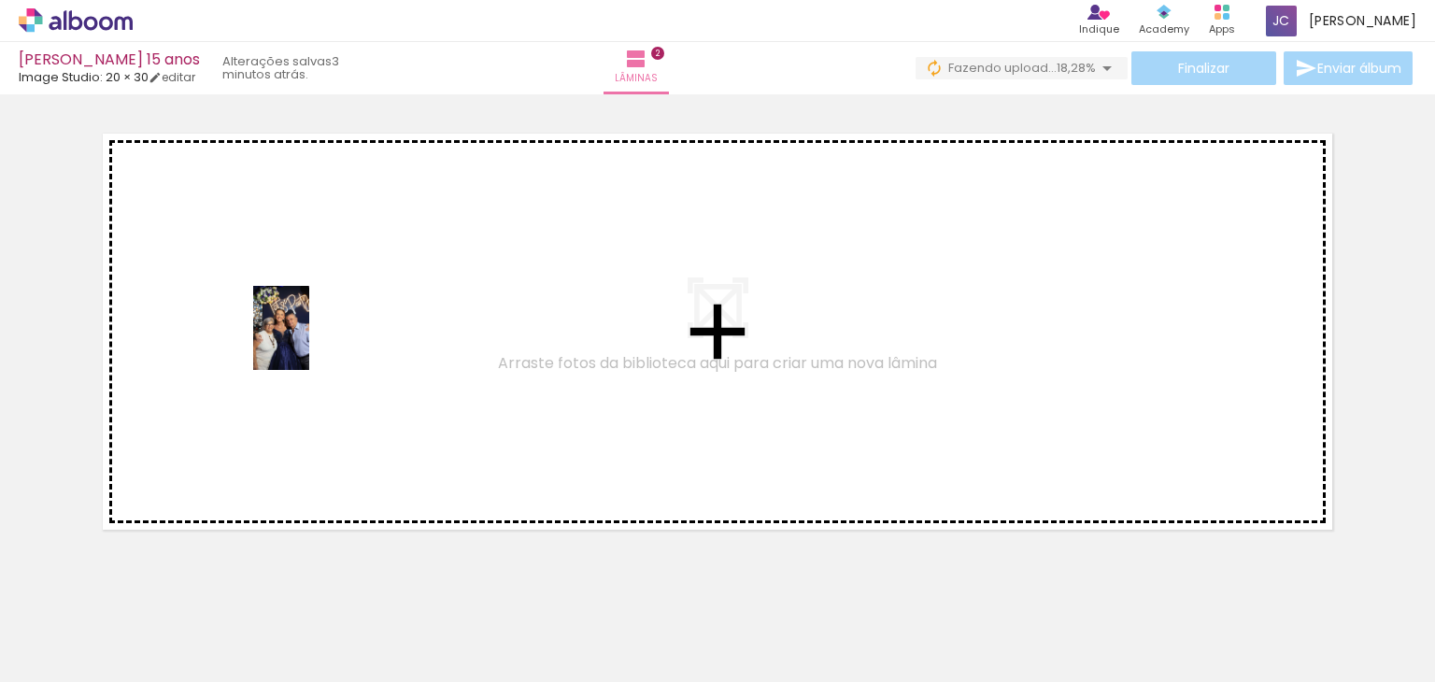
drag, startPoint x: 198, startPoint y: 632, endPoint x: 309, endPoint y: 342, distance: 311.0
click at [309, 342] on quentale-workspace at bounding box center [717, 341] width 1435 height 682
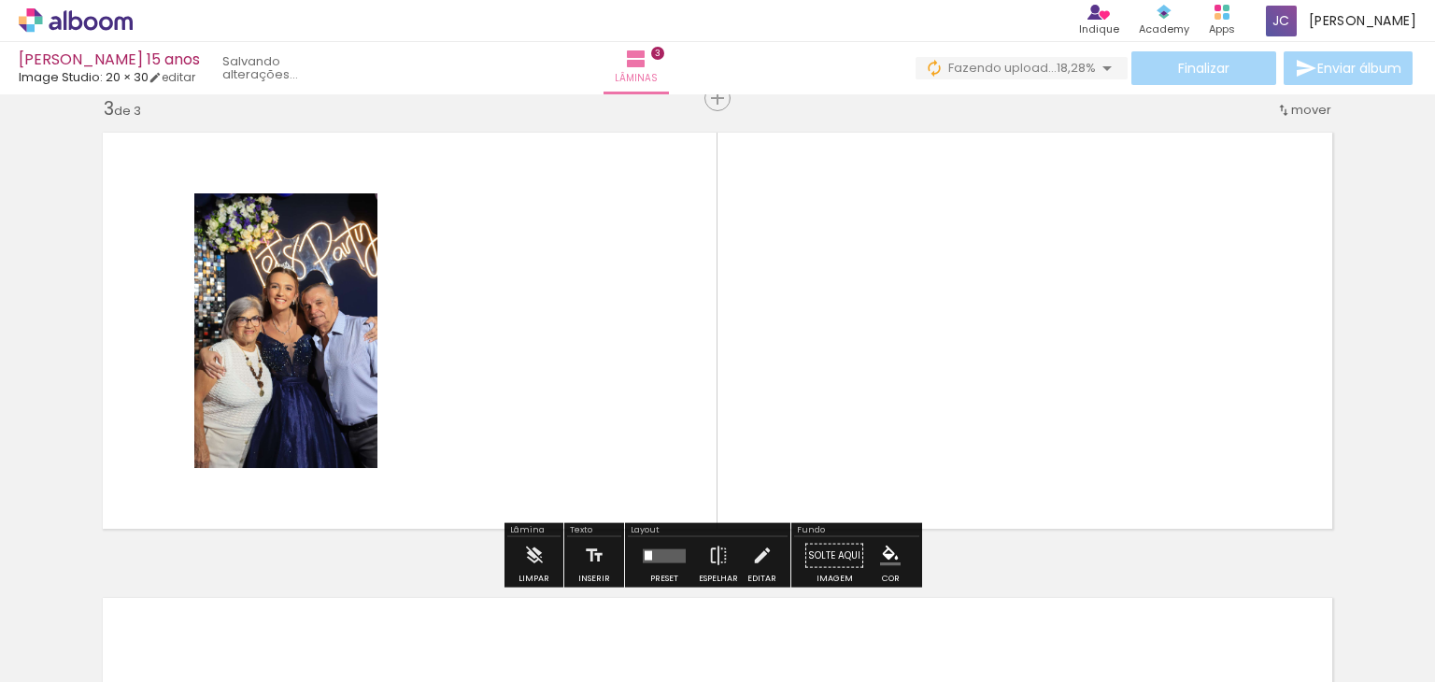
scroll to position [958, 0]
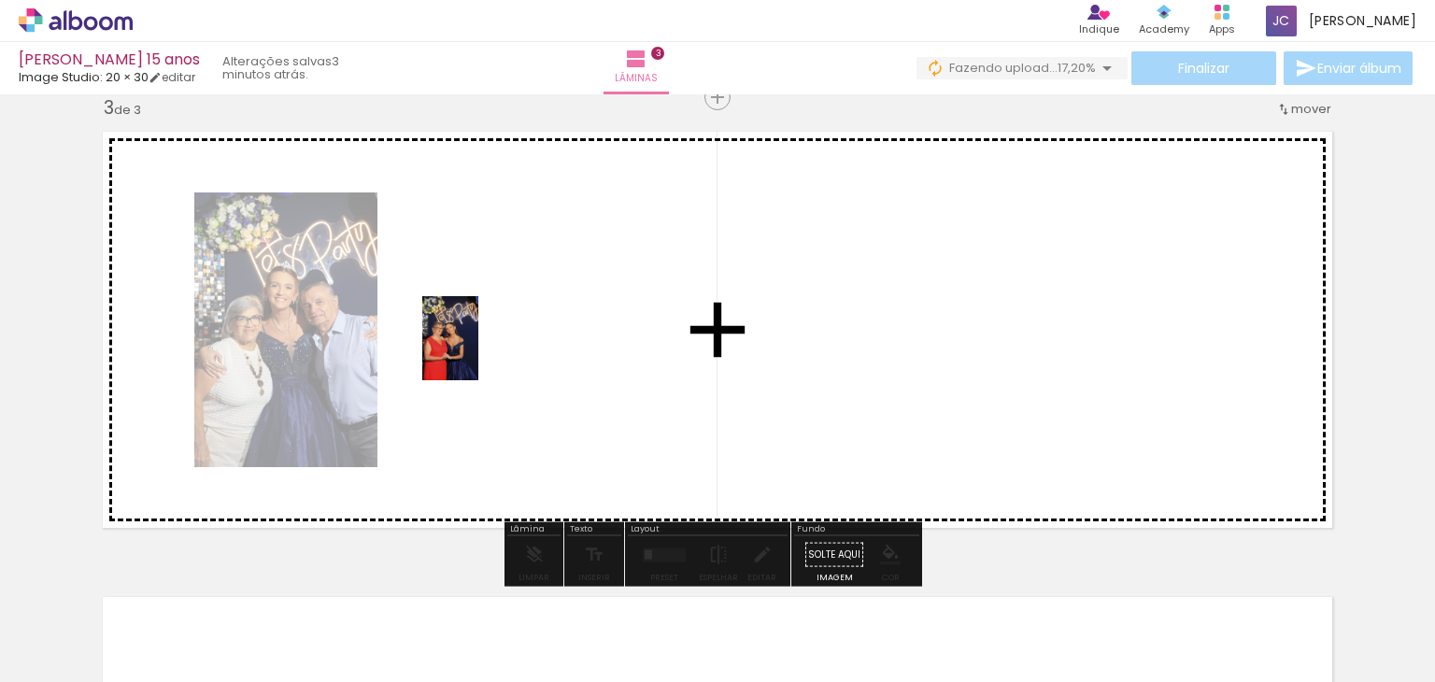
drag, startPoint x: 193, startPoint y: 639, endPoint x: 478, endPoint y: 351, distance: 404.9
click at [478, 351] on quentale-workspace at bounding box center [717, 341] width 1435 height 682
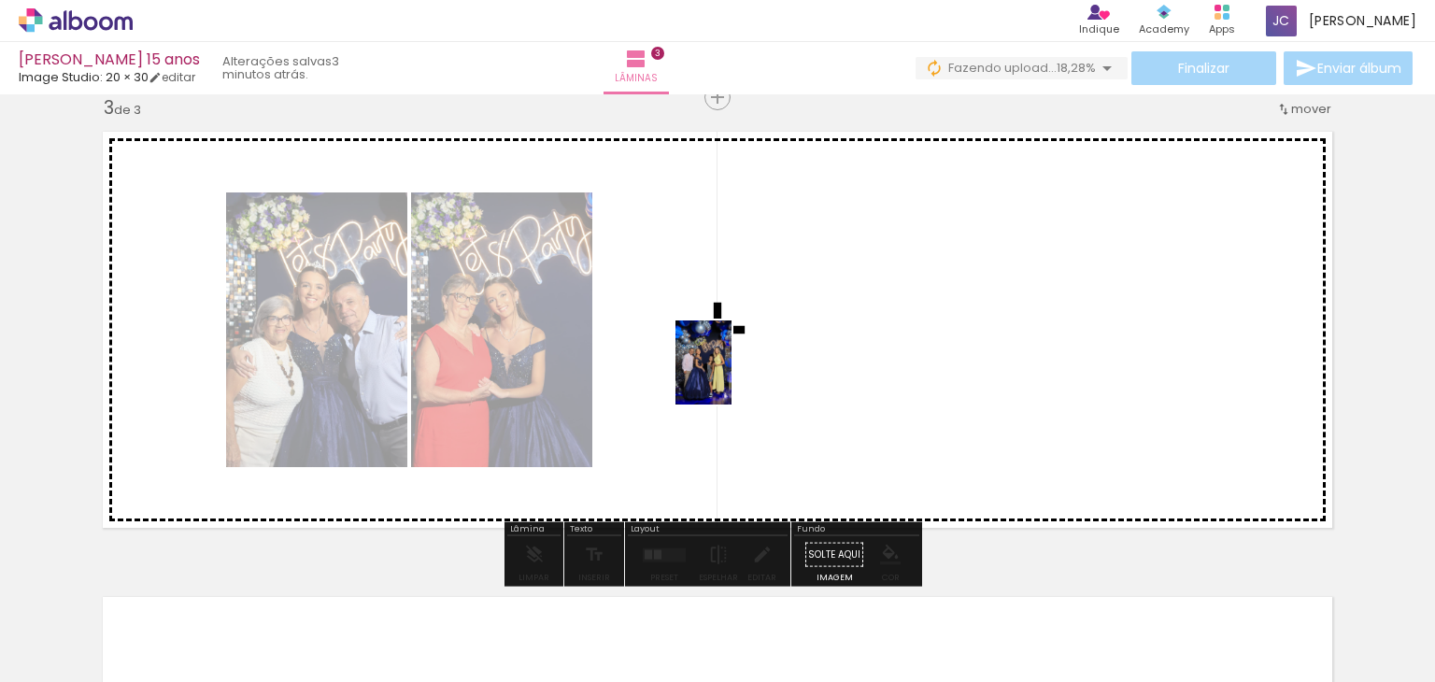
drag, startPoint x: 304, startPoint y: 629, endPoint x: 729, endPoint y: 375, distance: 495.9
click at [729, 375] on quentale-workspace at bounding box center [717, 341] width 1435 height 682
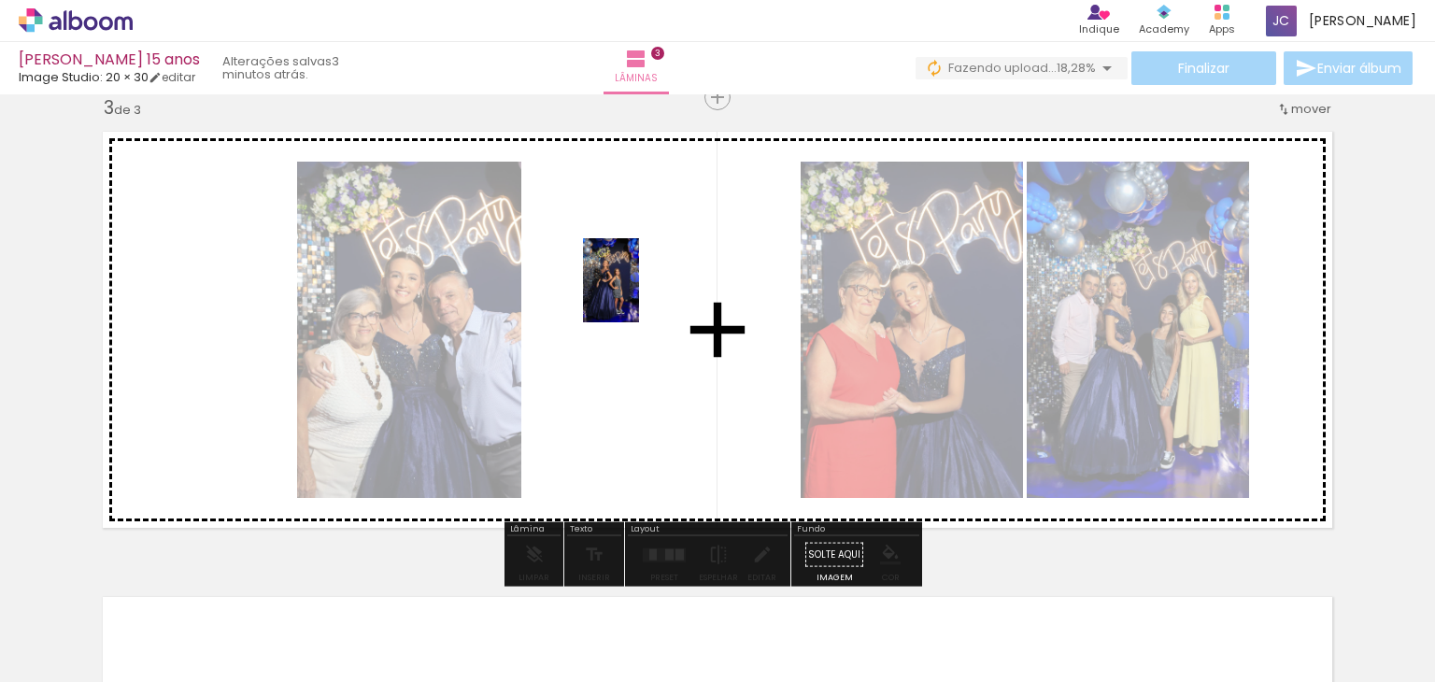
drag, startPoint x: 294, startPoint y: 637, endPoint x: 639, endPoint y: 294, distance: 486.1
click at [639, 294] on quentale-workspace at bounding box center [717, 341] width 1435 height 682
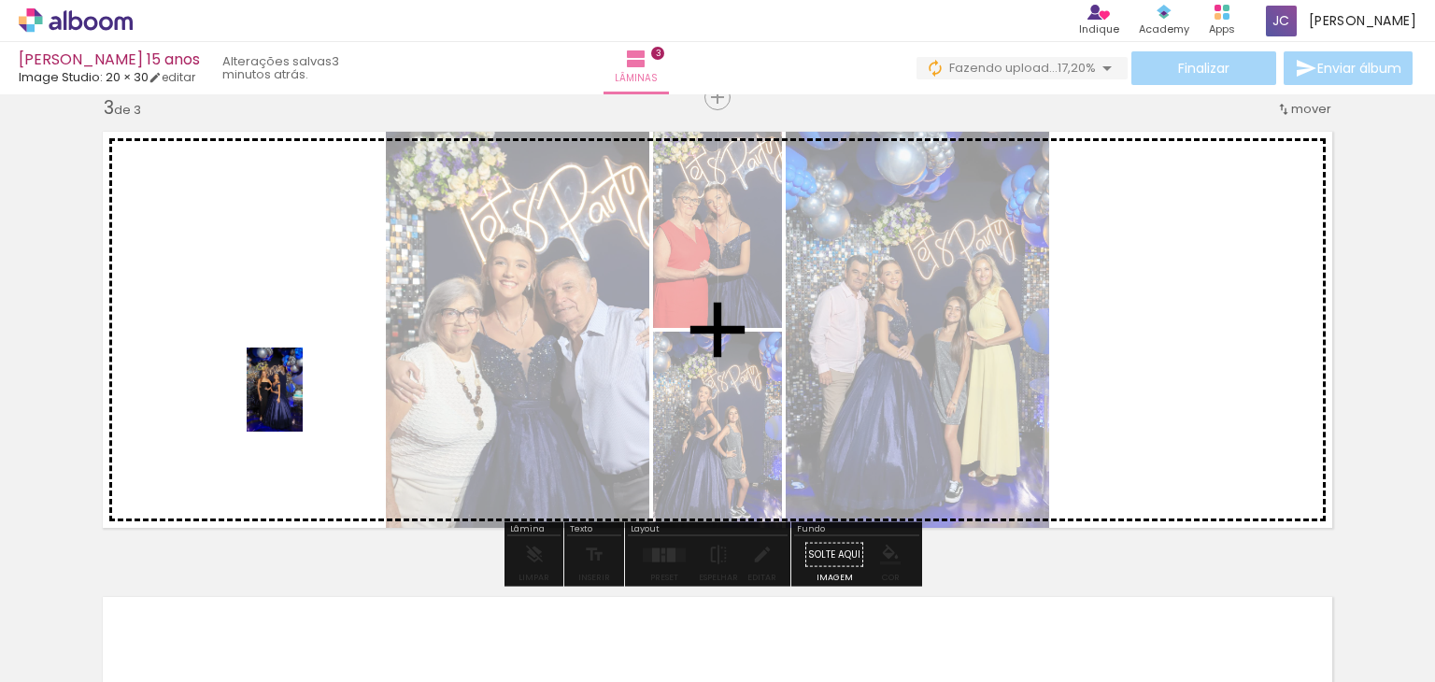
drag, startPoint x: 295, startPoint y: 638, endPoint x: 303, endPoint y: 402, distance: 236.4
click at [303, 402] on quentale-workspace at bounding box center [717, 341] width 1435 height 682
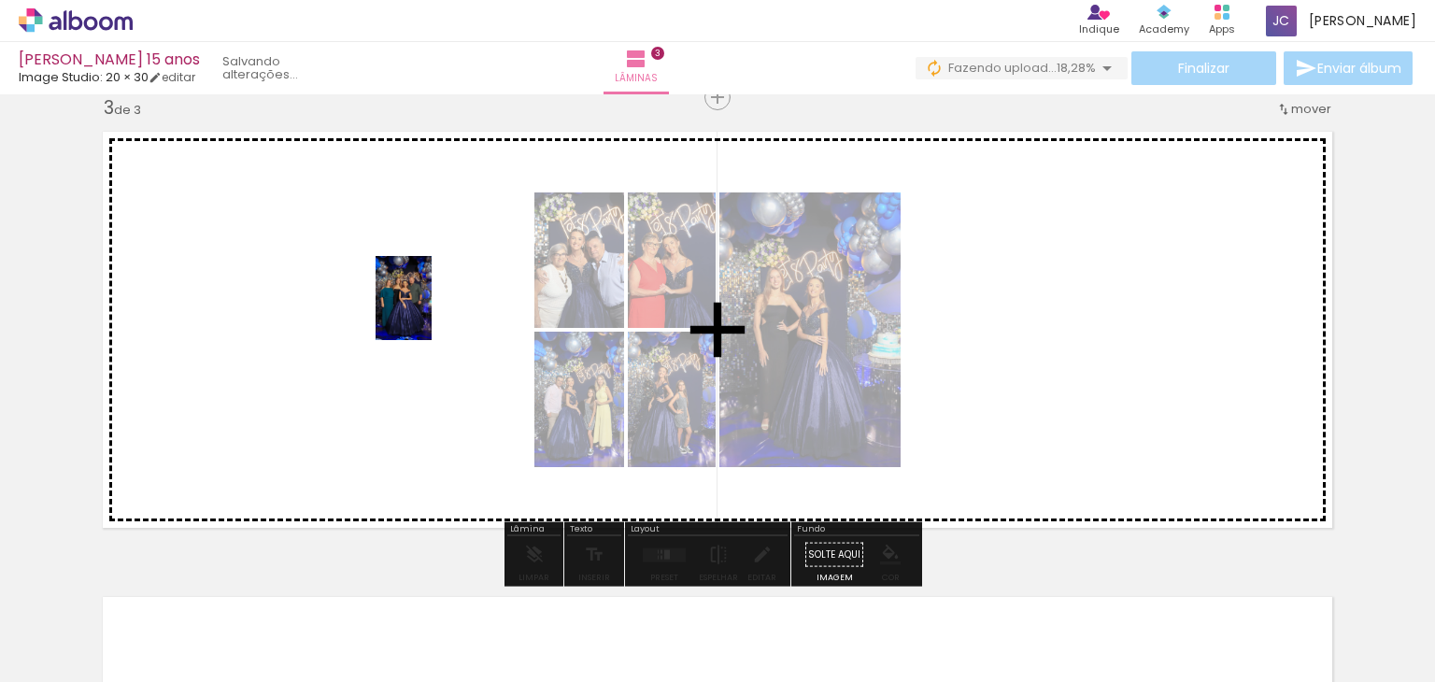
drag, startPoint x: 406, startPoint y: 625, endPoint x: 432, endPoint y: 312, distance: 313.9
click at [432, 312] on quentale-workspace at bounding box center [717, 341] width 1435 height 682
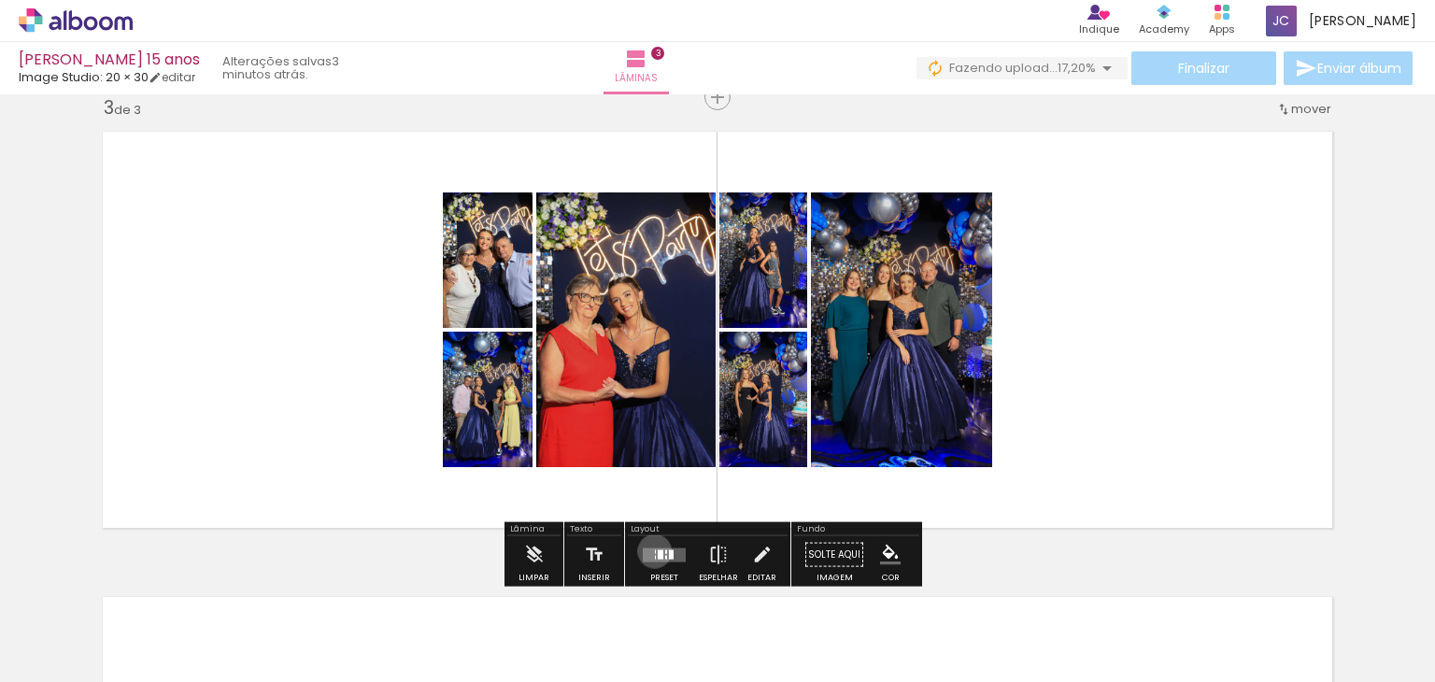
click at [655, 550] on div at bounding box center [655, 551] width 1 height 4
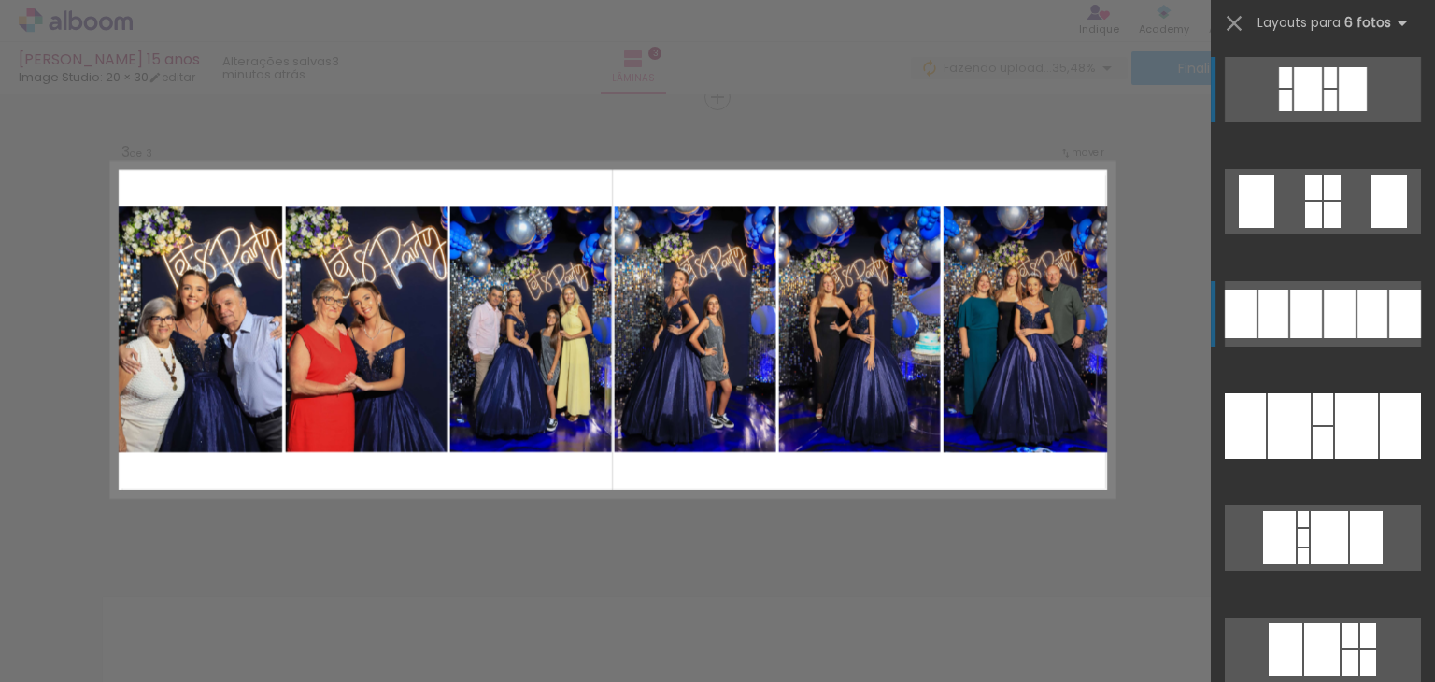
click at [1324, 330] on div at bounding box center [1340, 314] width 32 height 49
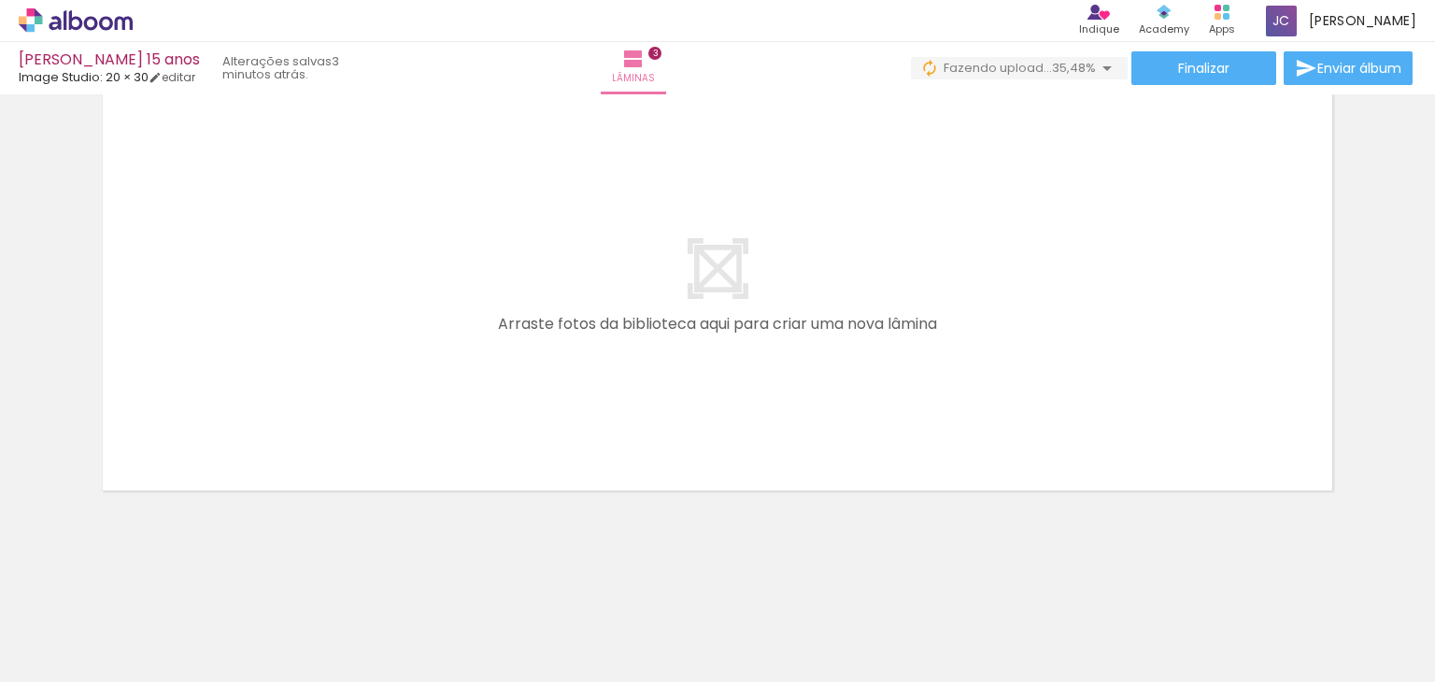
scroll to position [1461, 0]
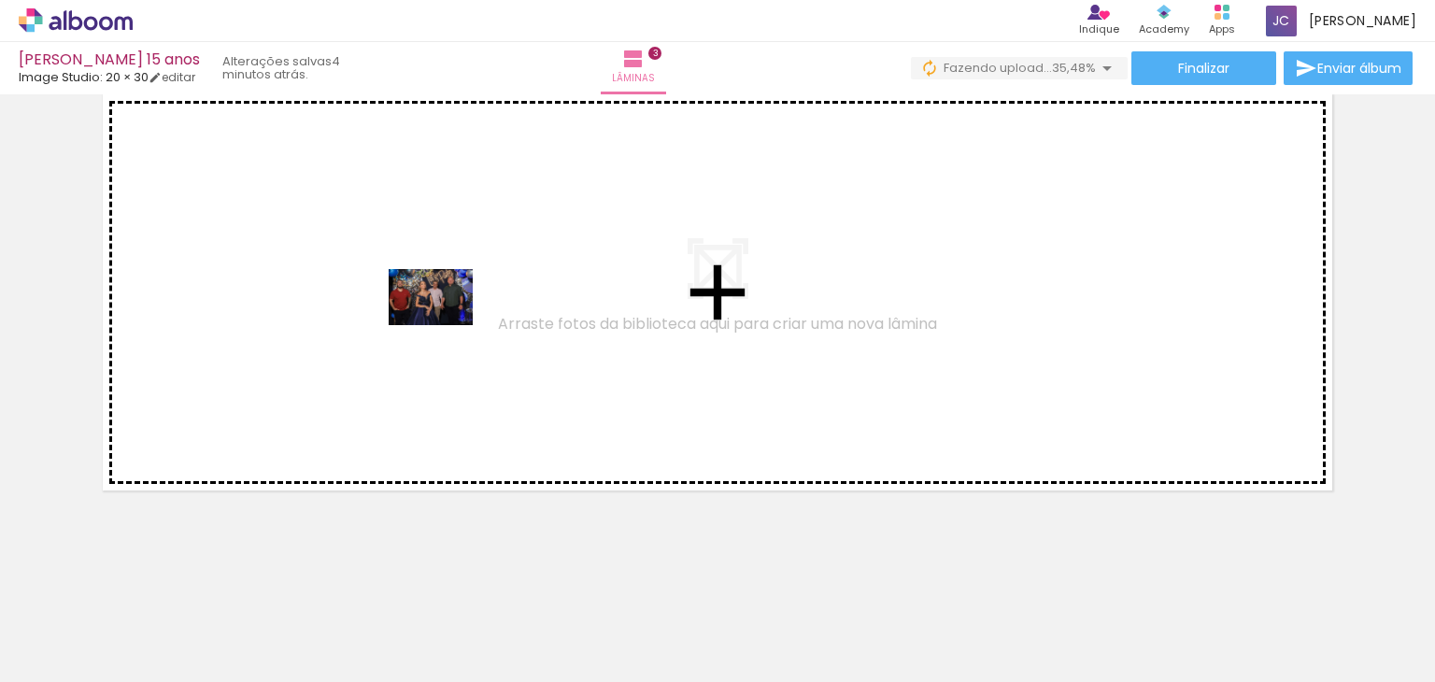
drag, startPoint x: 202, startPoint y: 629, endPoint x: 445, endPoint y: 325, distance: 388.8
click at [445, 325] on quentale-workspace at bounding box center [717, 341] width 1435 height 682
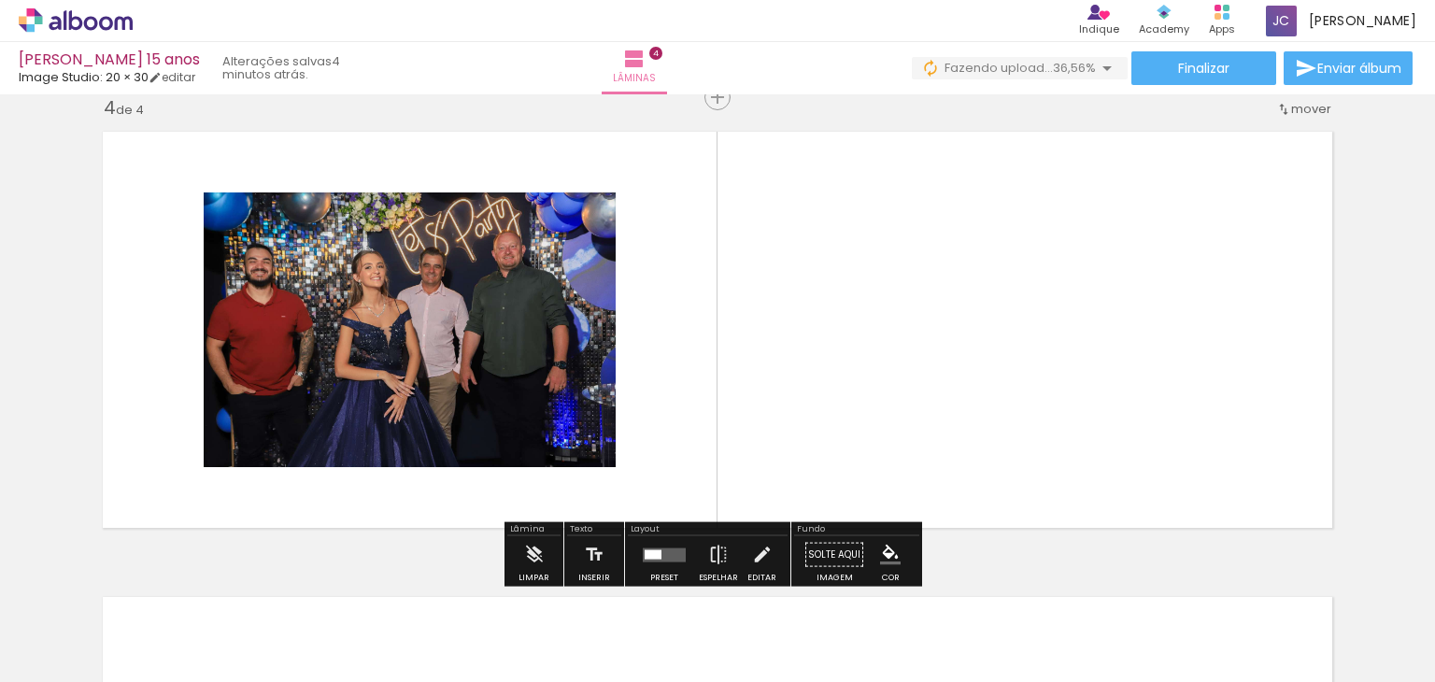
scroll to position [0, 1069]
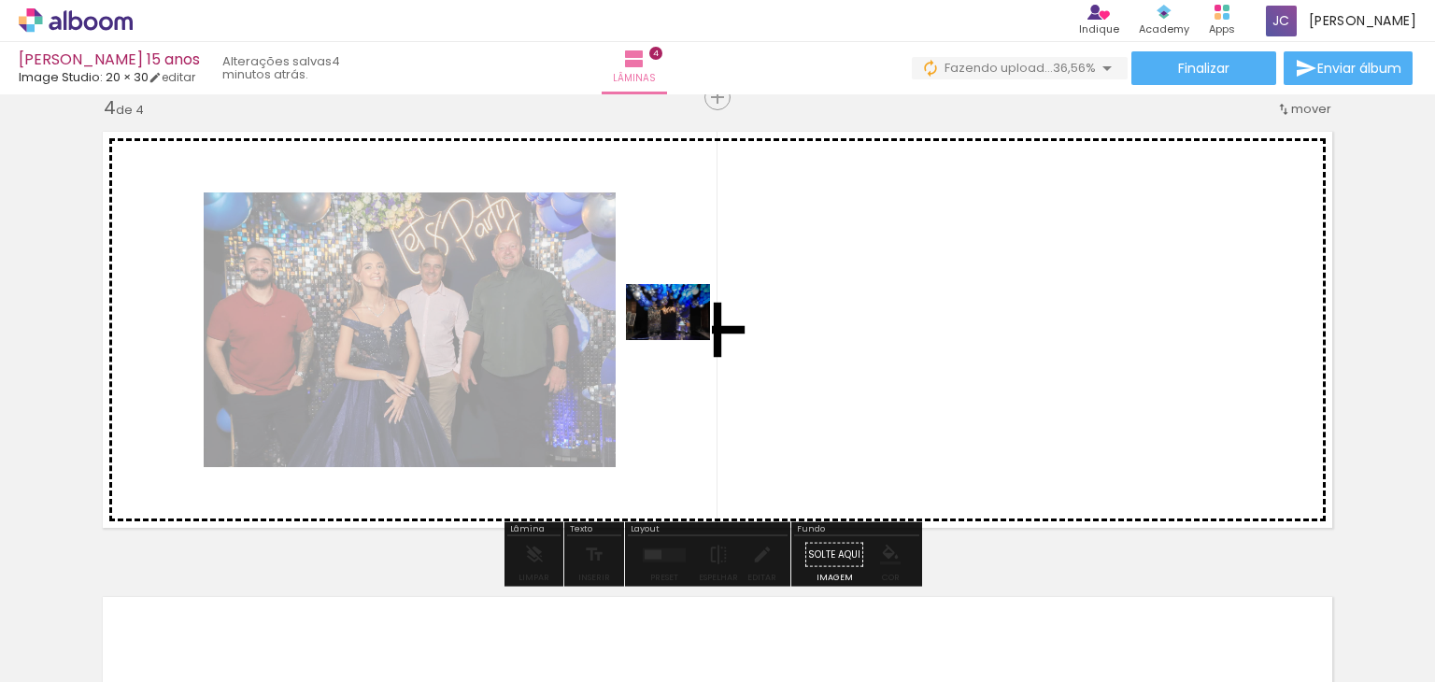
drag, startPoint x: 361, startPoint y: 621, endPoint x: 695, endPoint y: 337, distance: 438.7
click at [695, 337] on quentale-workspace at bounding box center [717, 341] width 1435 height 682
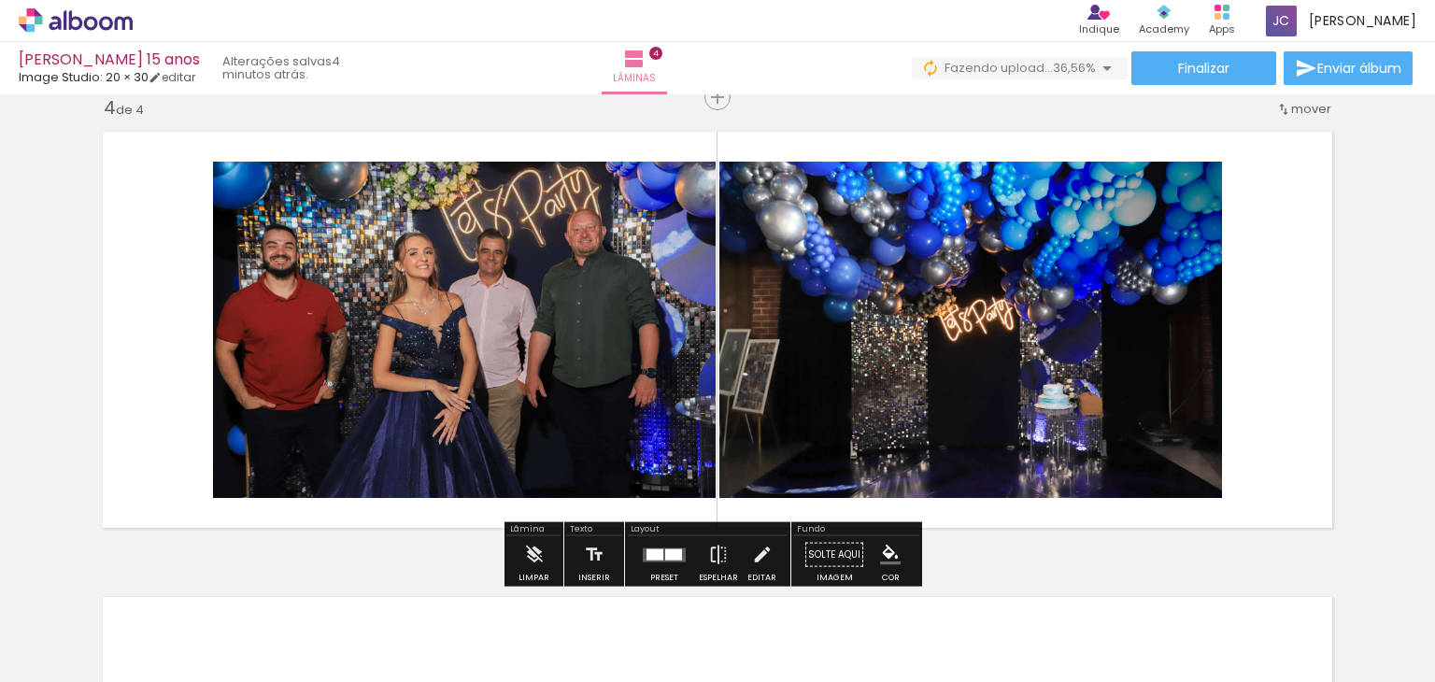
scroll to position [0, 1114]
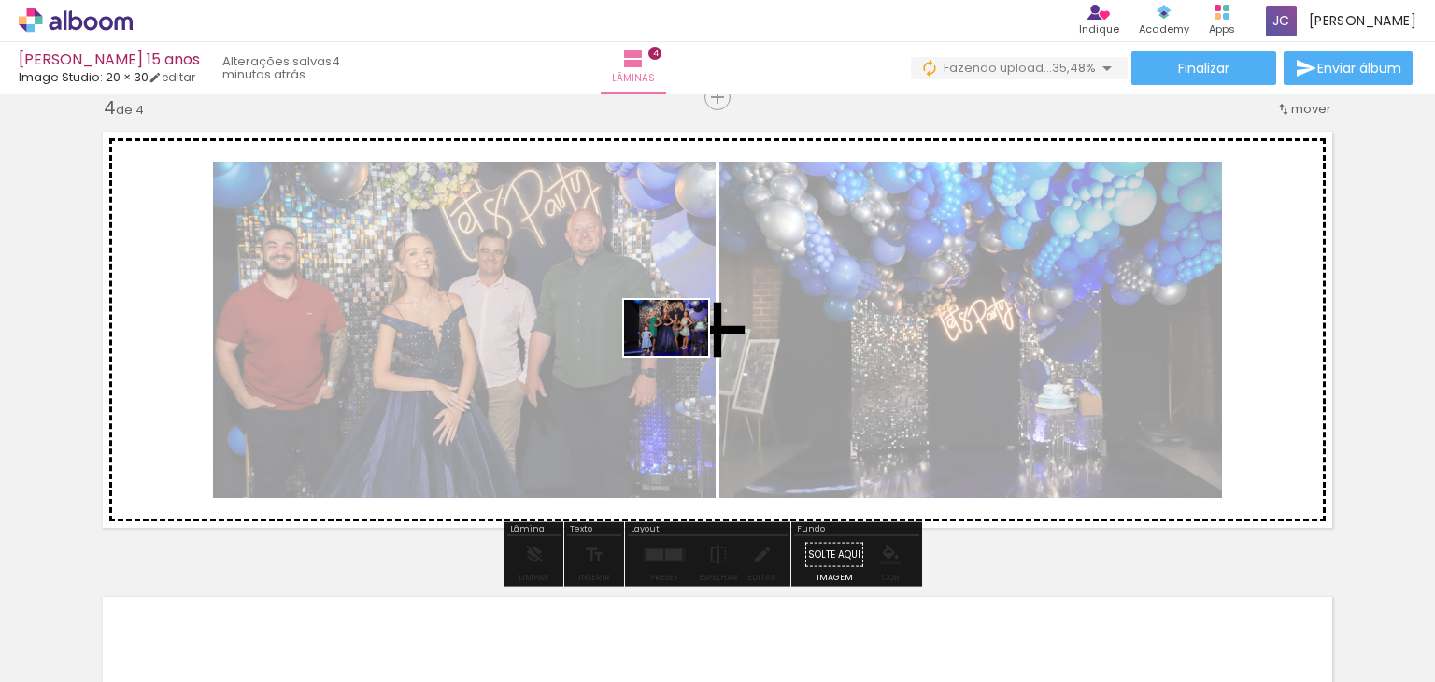
drag, startPoint x: 359, startPoint y: 640, endPoint x: 680, endPoint y: 356, distance: 428.8
click at [680, 356] on quentale-workspace at bounding box center [717, 341] width 1435 height 682
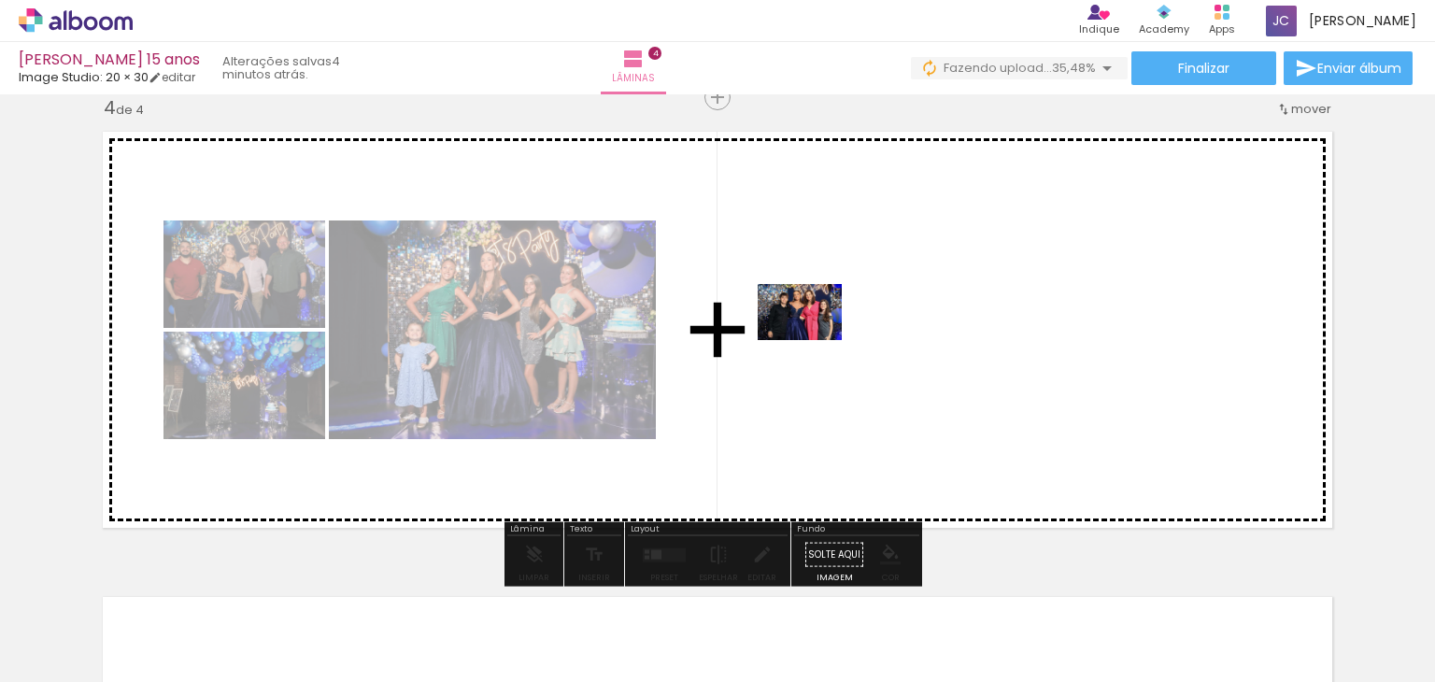
drag, startPoint x: 333, startPoint y: 636, endPoint x: 814, endPoint y: 340, distance: 564.1
click at [814, 340] on quentale-workspace at bounding box center [717, 341] width 1435 height 682
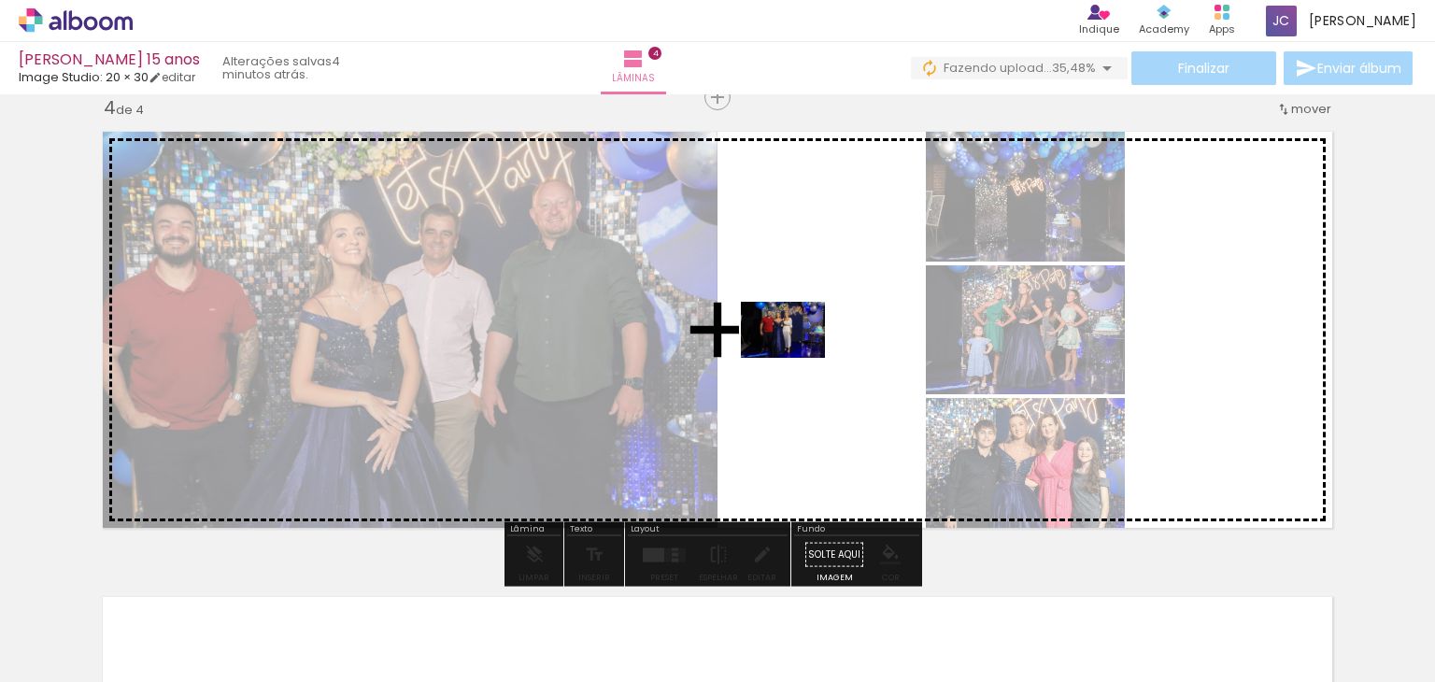
drag, startPoint x: 636, startPoint y: 644, endPoint x: 796, endPoint y: 358, distance: 327.4
click at [796, 358] on quentale-workspace at bounding box center [717, 341] width 1435 height 682
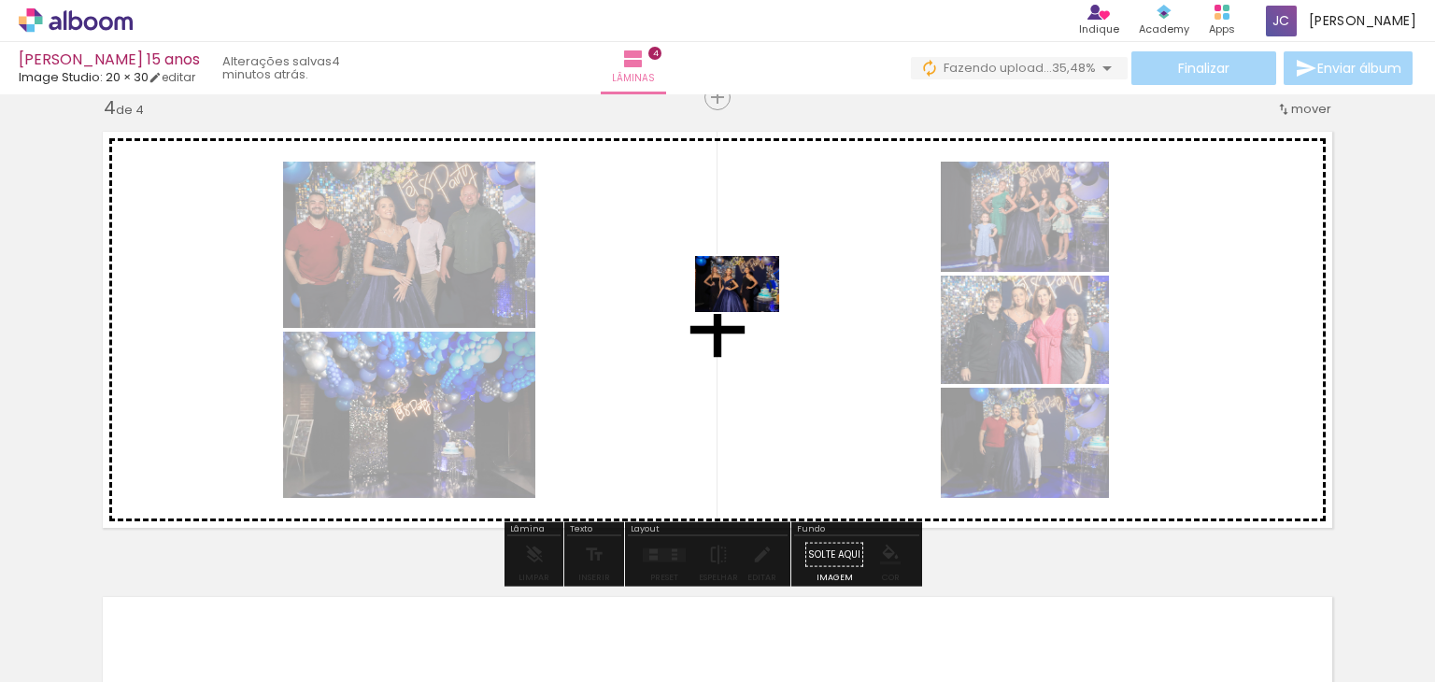
drag, startPoint x: 663, startPoint y: 624, endPoint x: 751, endPoint y: 312, distance: 324.1
click at [751, 312] on quentale-workspace at bounding box center [717, 341] width 1435 height 682
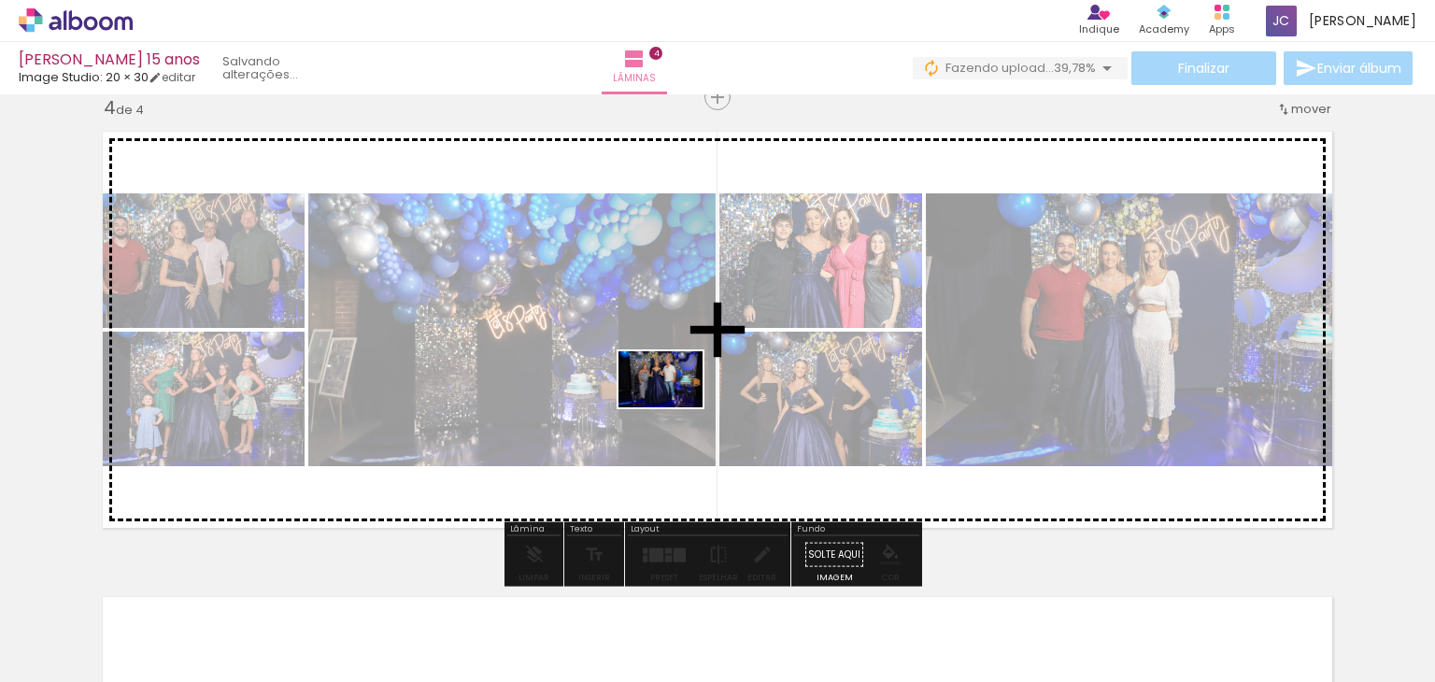
drag, startPoint x: 963, startPoint y: 614, endPoint x: 674, endPoint y: 405, distance: 355.9
click at [674, 405] on quentale-workspace at bounding box center [717, 341] width 1435 height 682
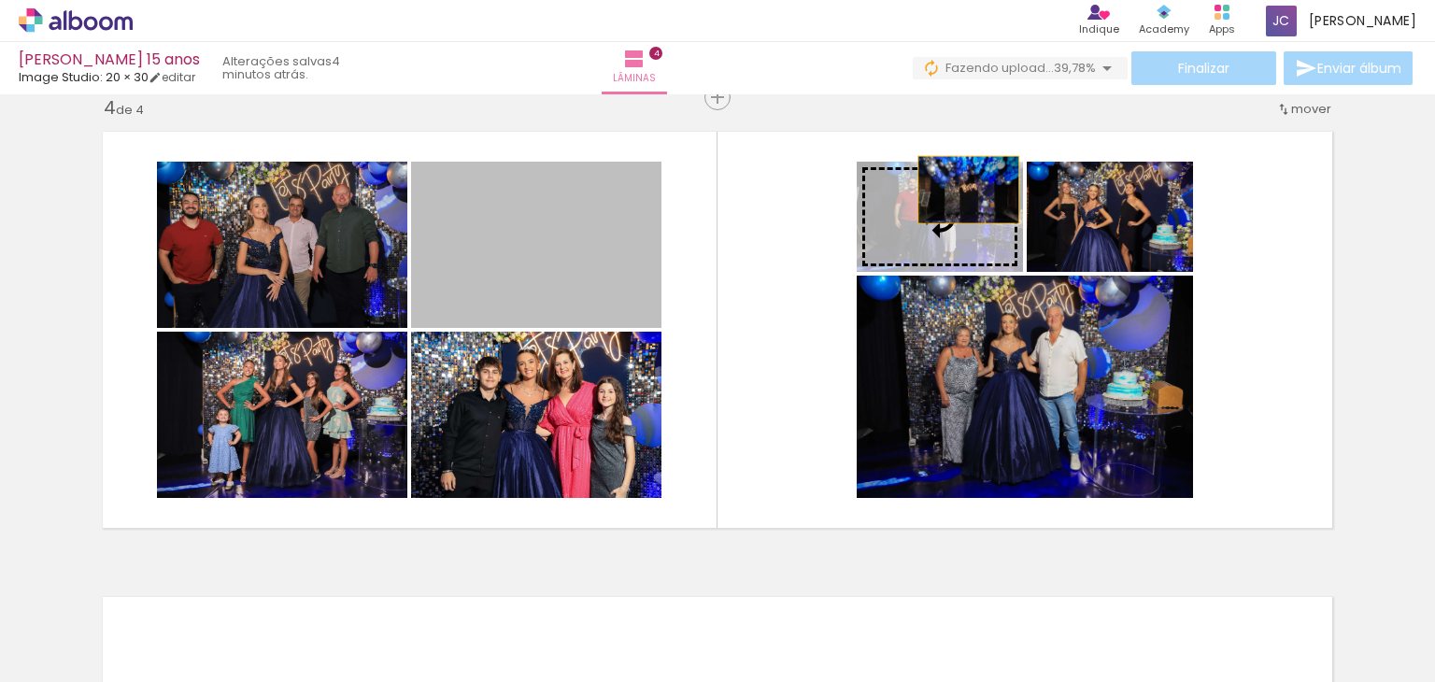
drag, startPoint x: 616, startPoint y: 262, endPoint x: 957, endPoint y: 193, distance: 347.9
click at [0, 0] on slot at bounding box center [0, 0] width 0 height 0
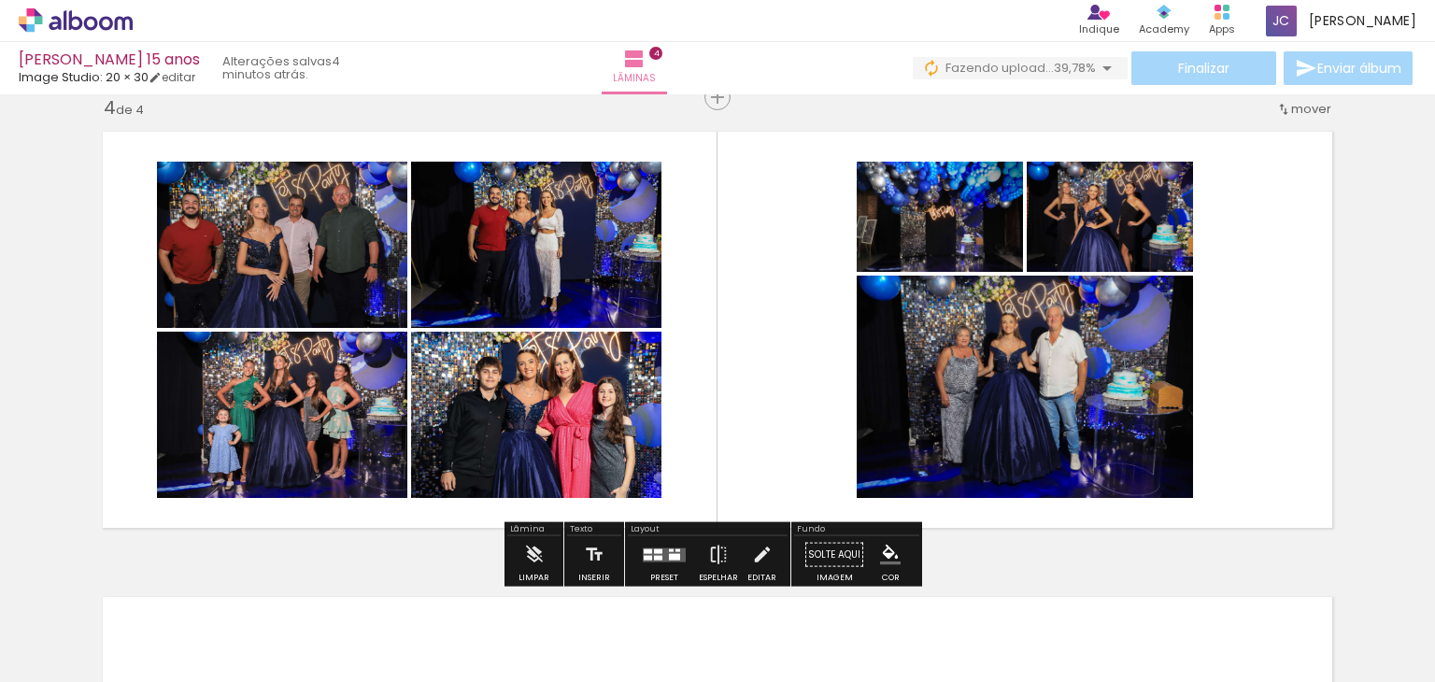
click at [797, 301] on quentale-layouter at bounding box center [718, 329] width 1252 height 418
click at [658, 557] on quentale-layouter at bounding box center [664, 554] width 43 height 14
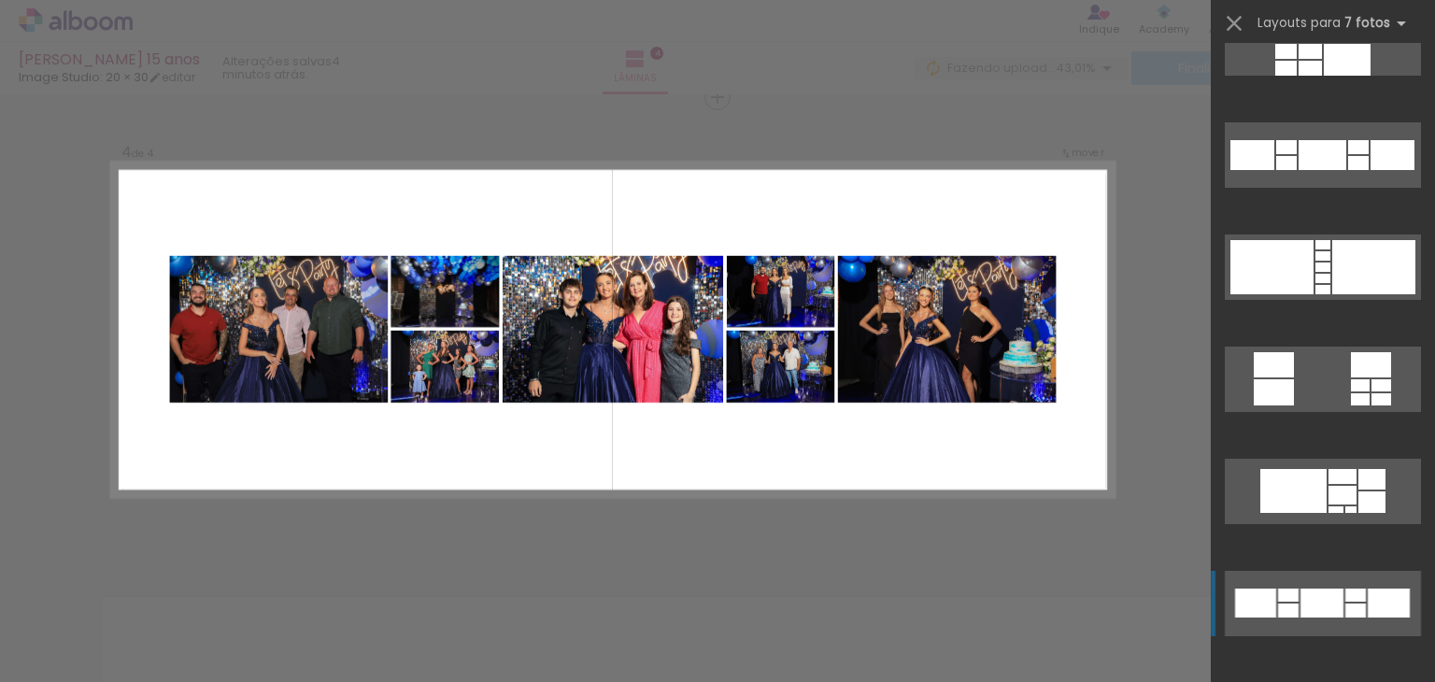
scroll to position [0, 0]
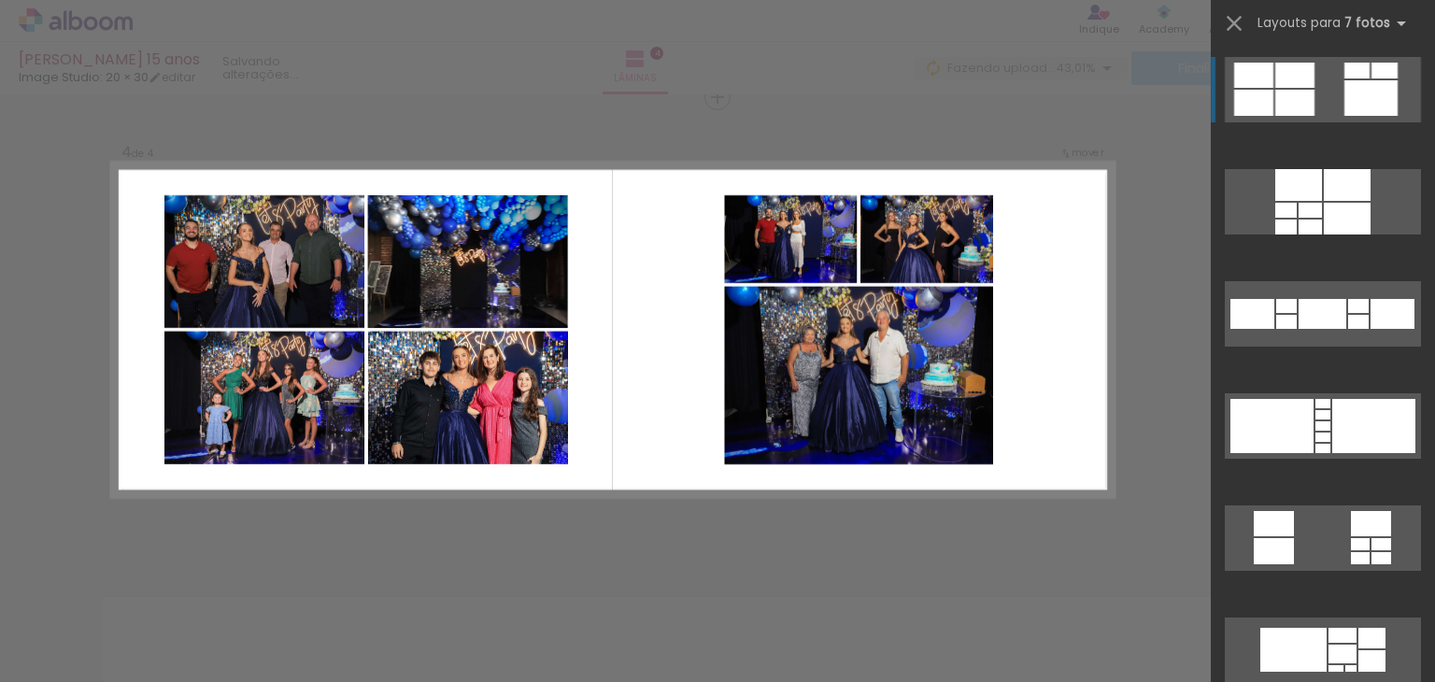
click at [1312, 102] on quentale-layouter at bounding box center [1323, 89] width 196 height 65
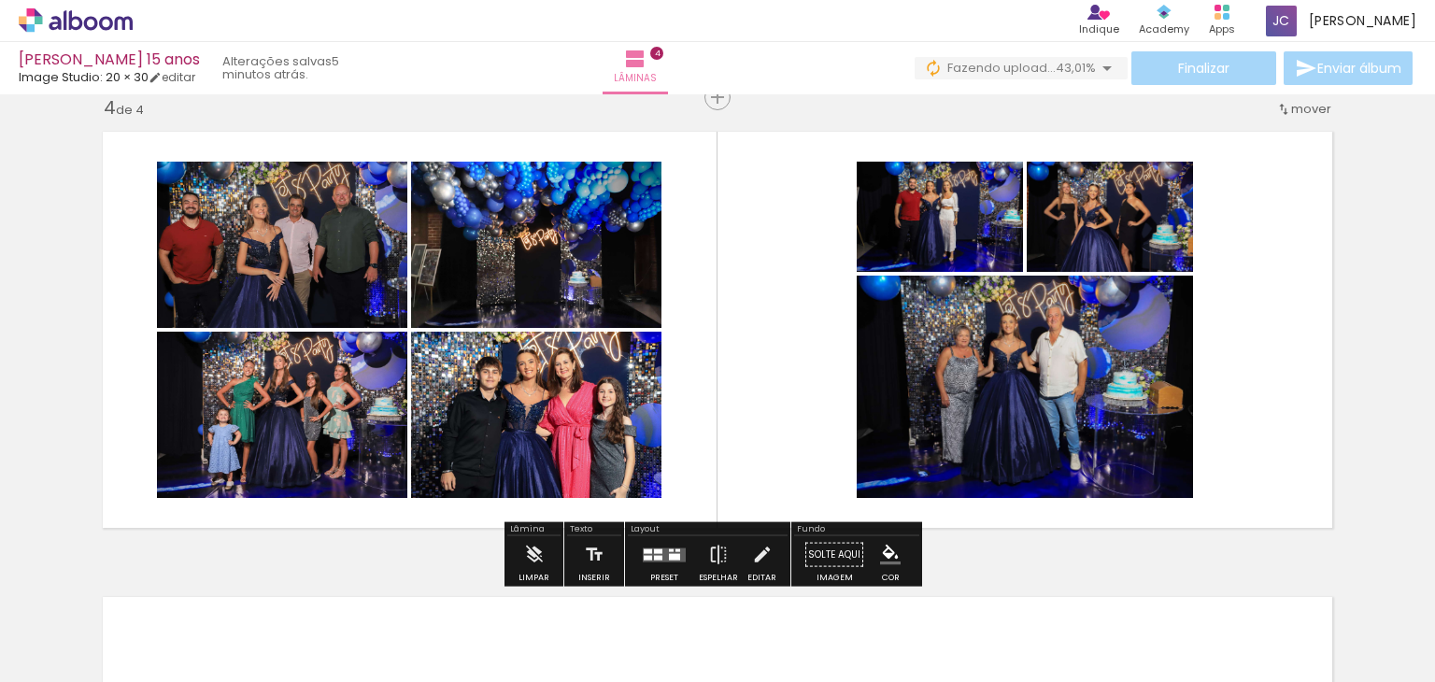
click at [814, 264] on quentale-layouter at bounding box center [718, 329] width 1252 height 418
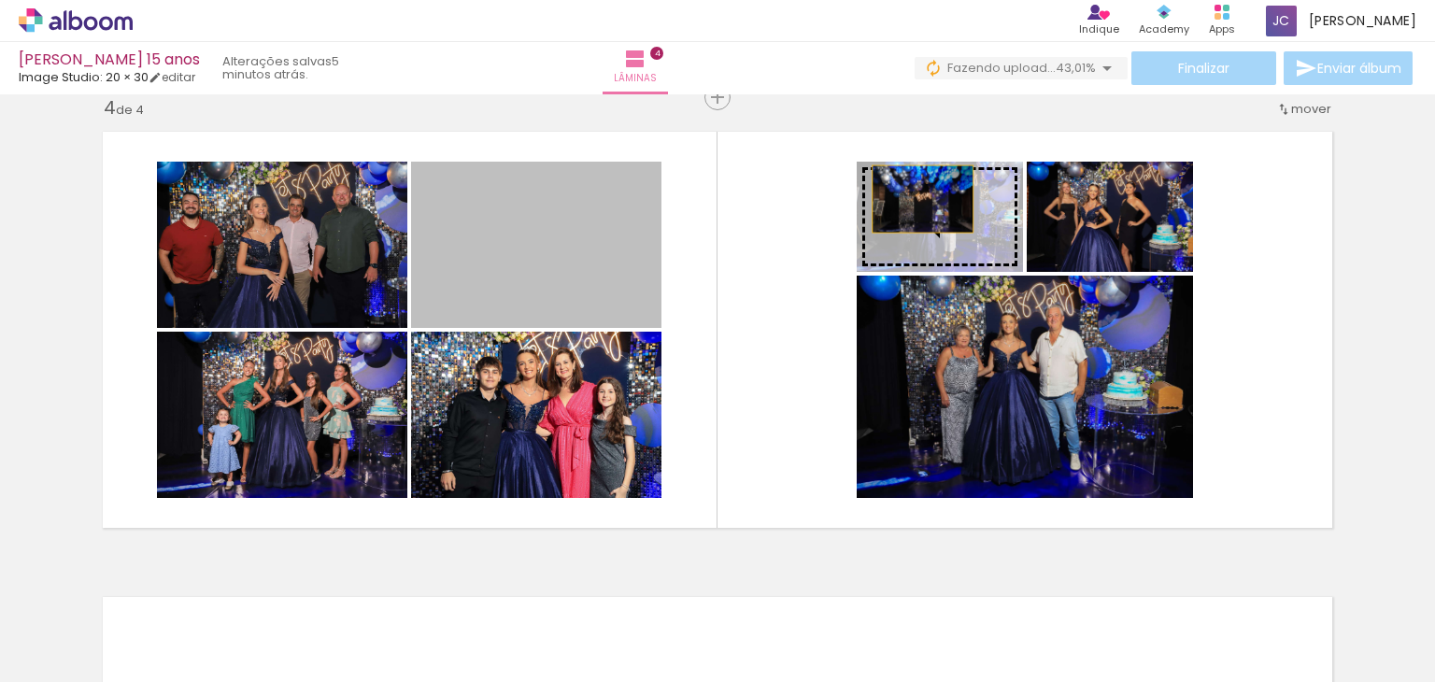
drag, startPoint x: 503, startPoint y: 261, endPoint x: 915, endPoint y: 199, distance: 416.5
click at [0, 0] on slot at bounding box center [0, 0] width 0 height 0
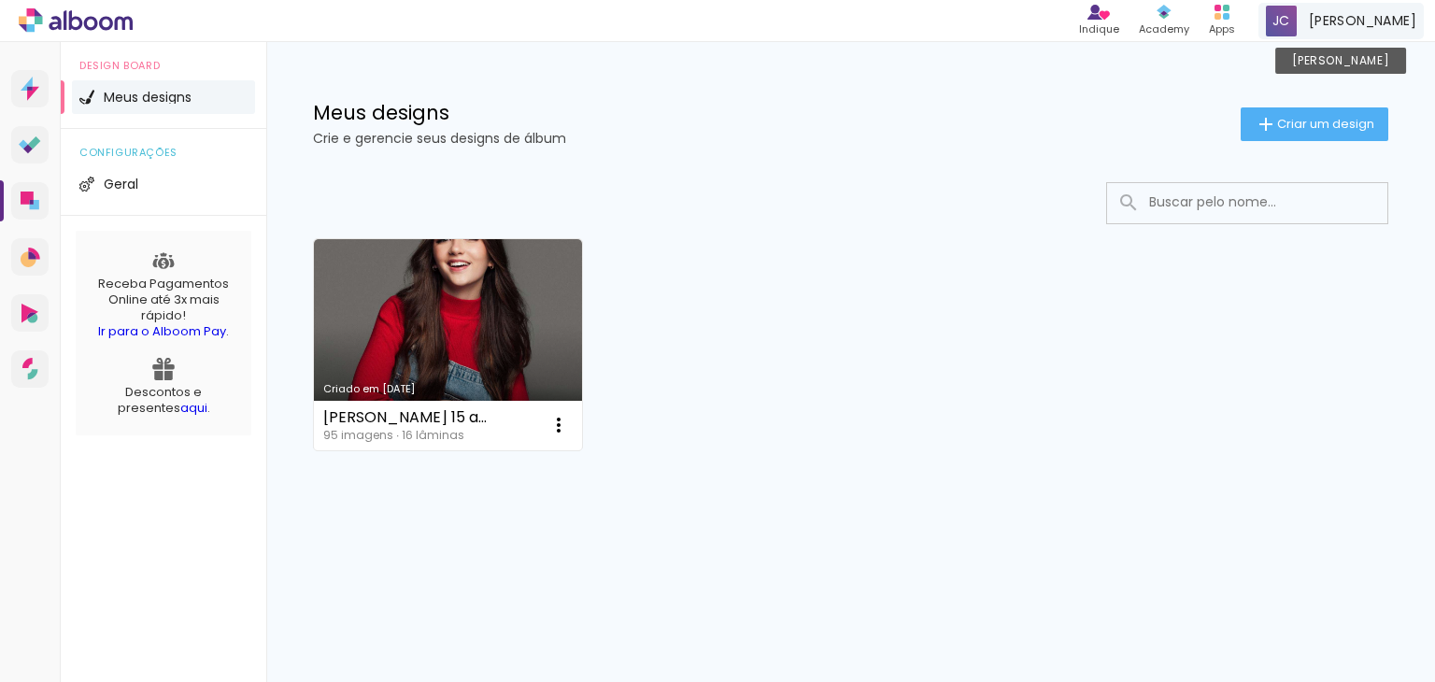
click at [1284, 19] on span at bounding box center [1281, 21] width 31 height 31
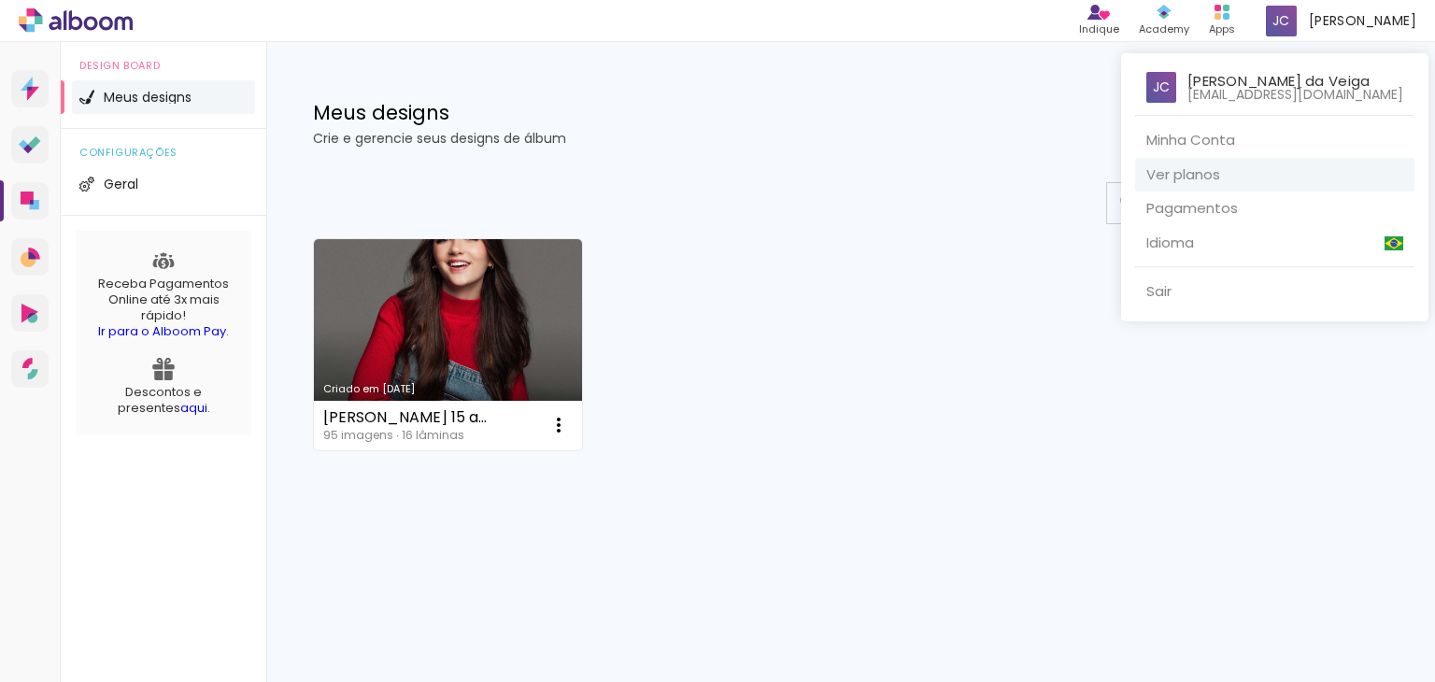
click at [1140, 169] on link "Ver planos" at bounding box center [1274, 175] width 279 height 35
click at [407, 328] on div at bounding box center [717, 341] width 1435 height 682
